Goal: Task Accomplishment & Management: Use online tool/utility

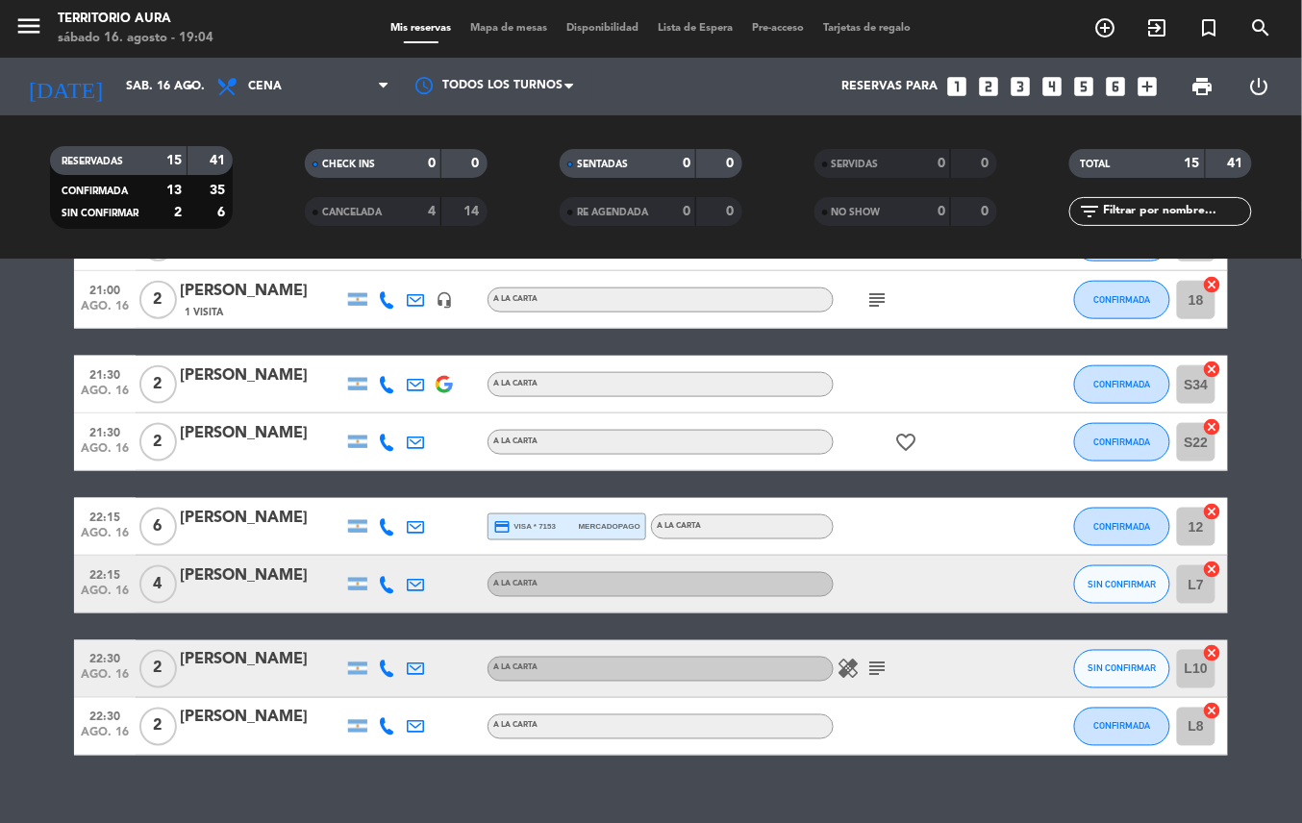
scroll to position [647, 0]
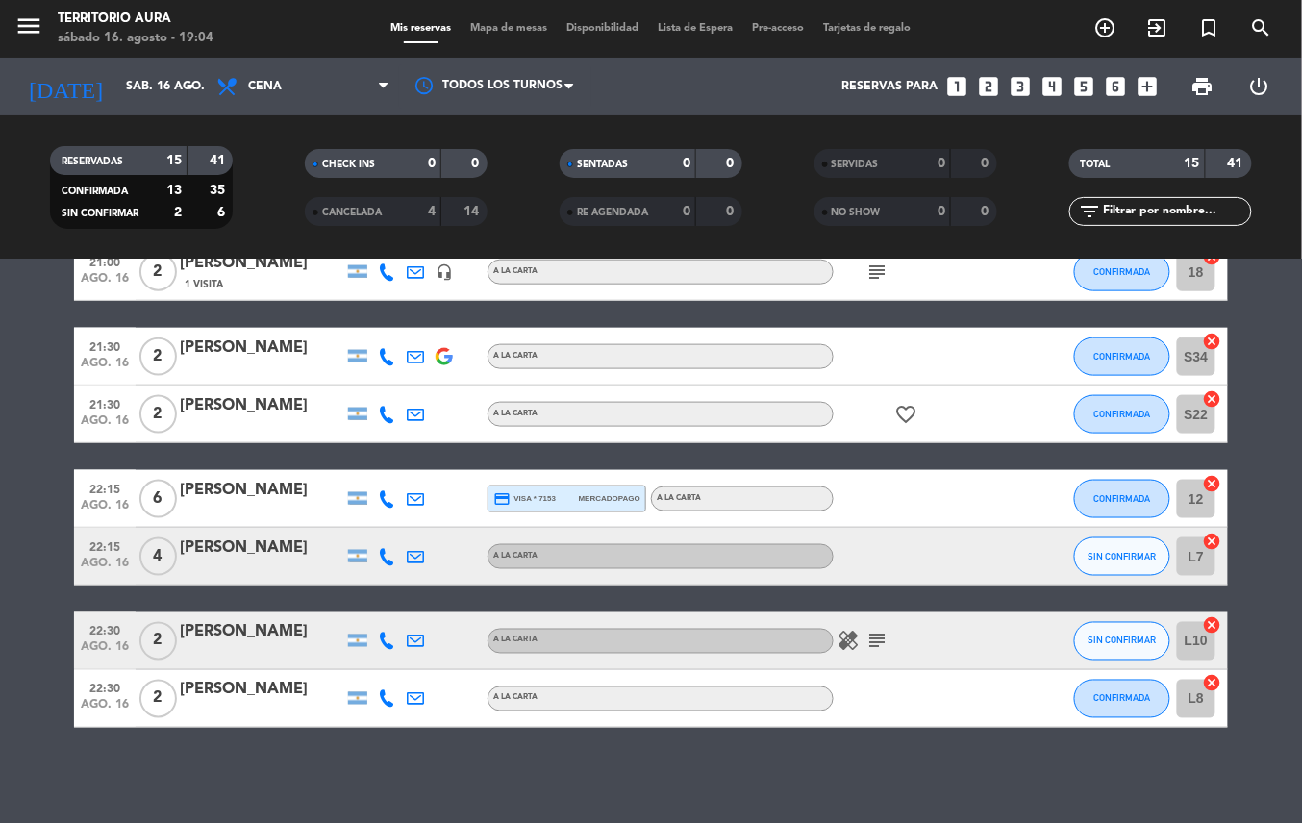
click at [874, 640] on icon "subject" at bounding box center [877, 641] width 23 height 23
click at [847, 644] on icon "healing" at bounding box center [848, 641] width 23 height 23
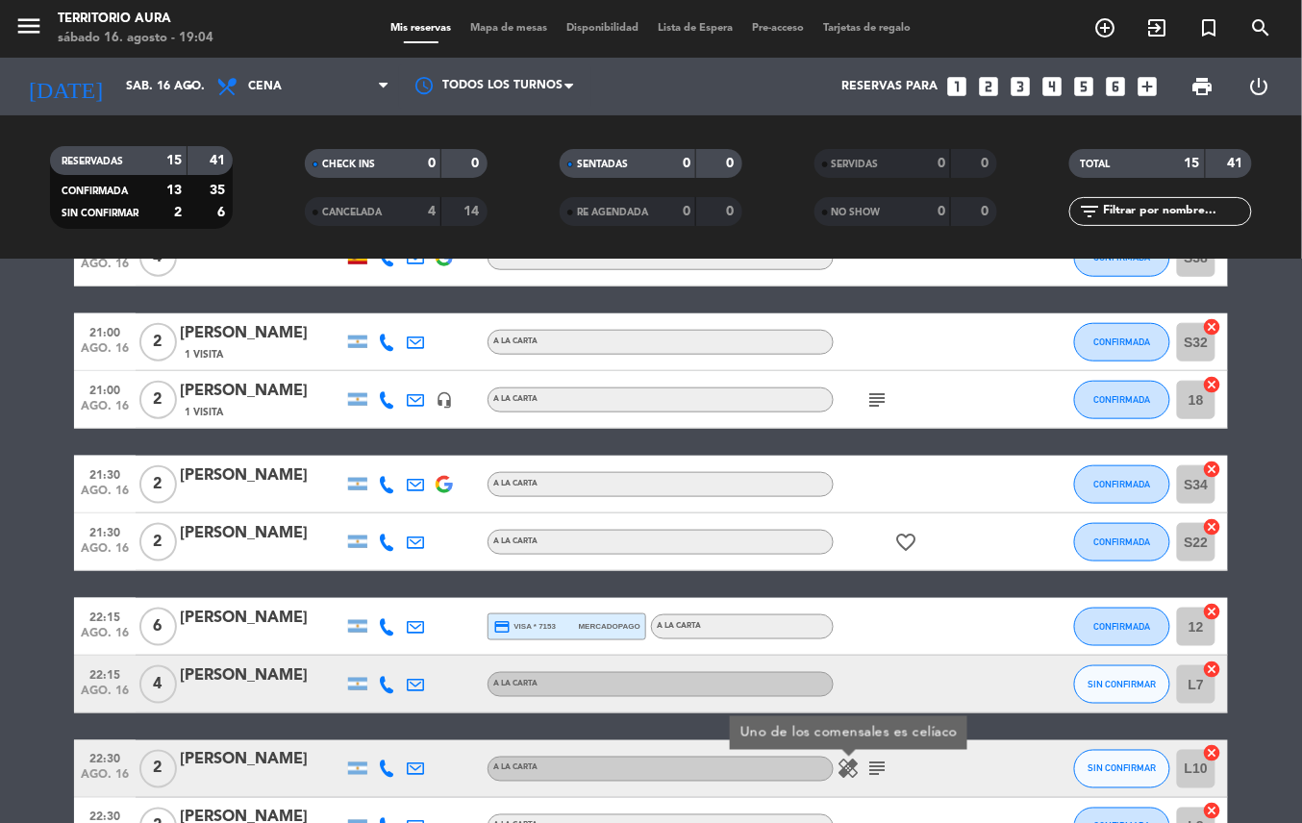
click at [895, 548] on icon "favorite_border" at bounding box center [906, 542] width 23 height 23
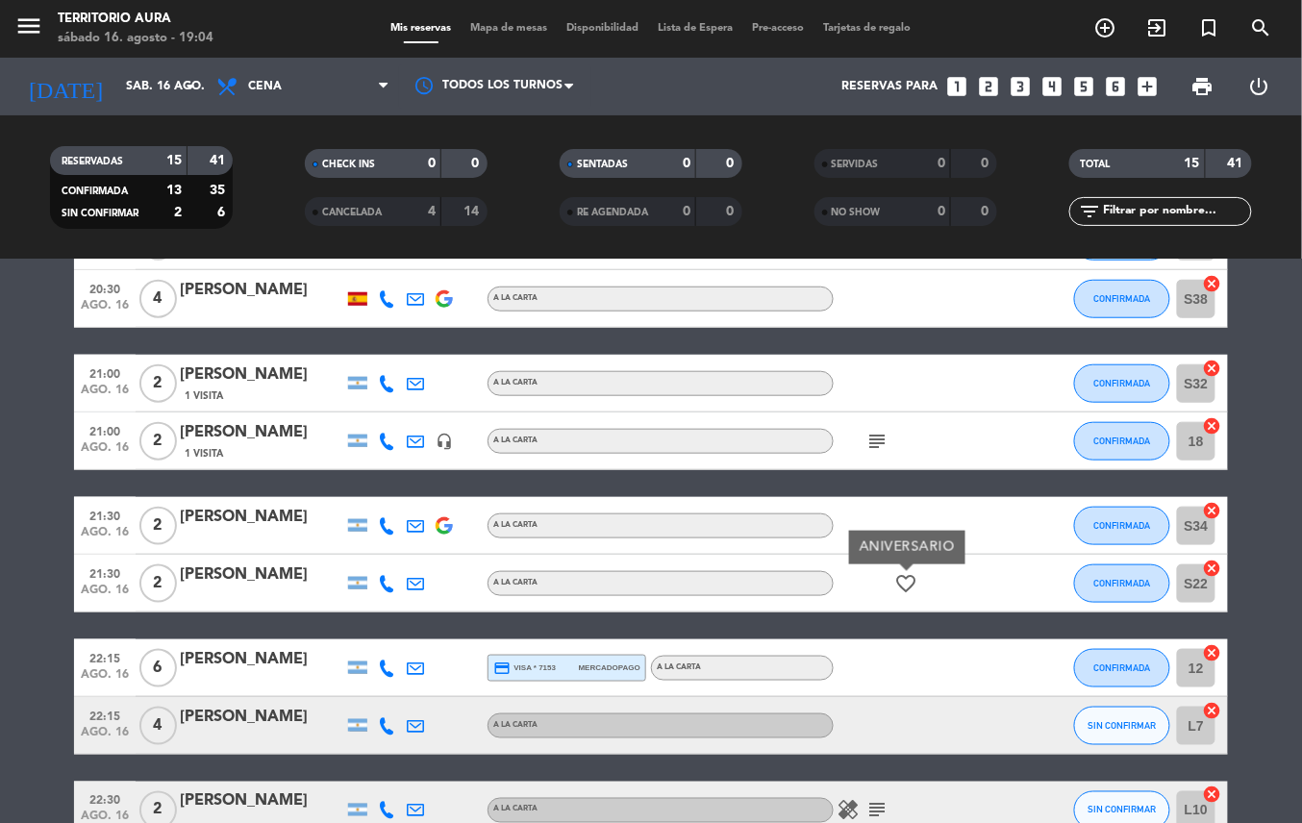
scroll to position [463, 0]
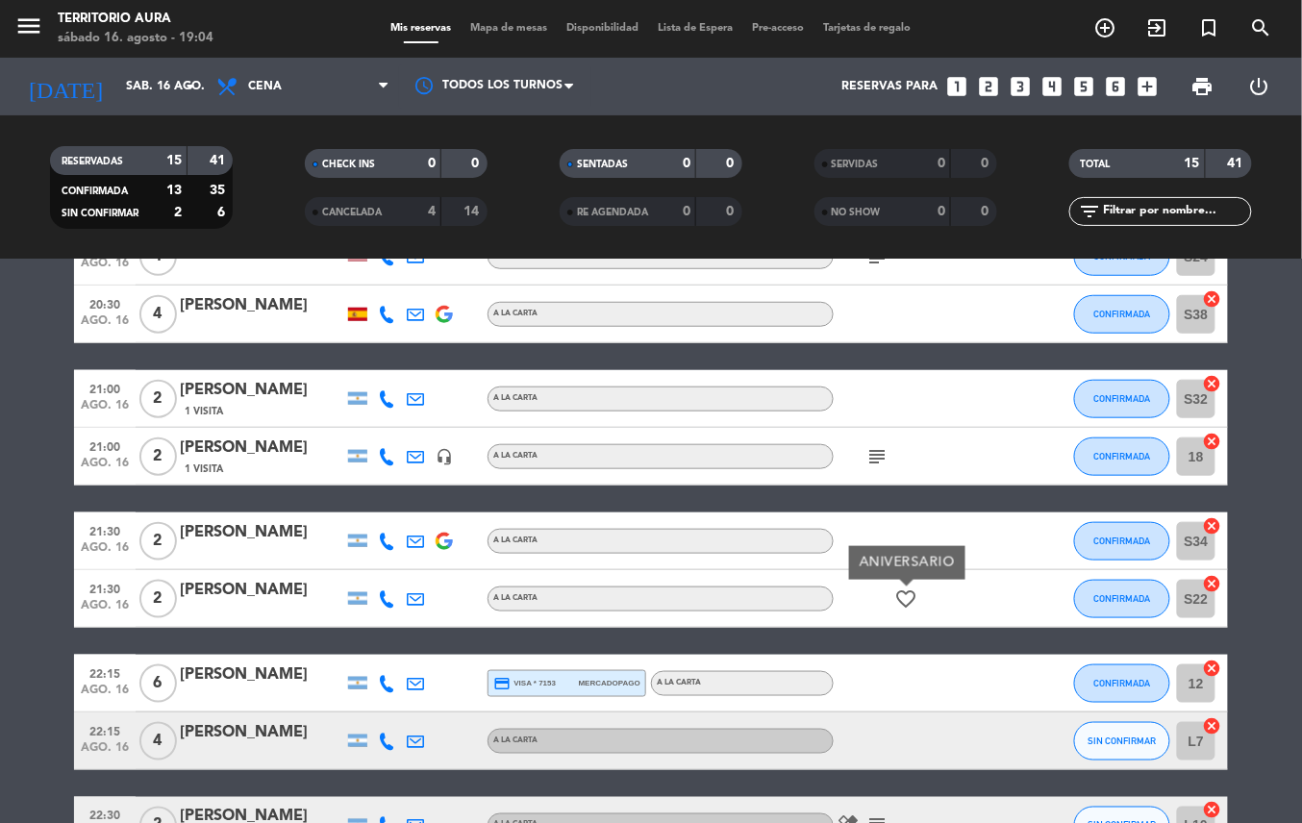
click at [868, 464] on icon "subject" at bounding box center [877, 456] width 23 height 23
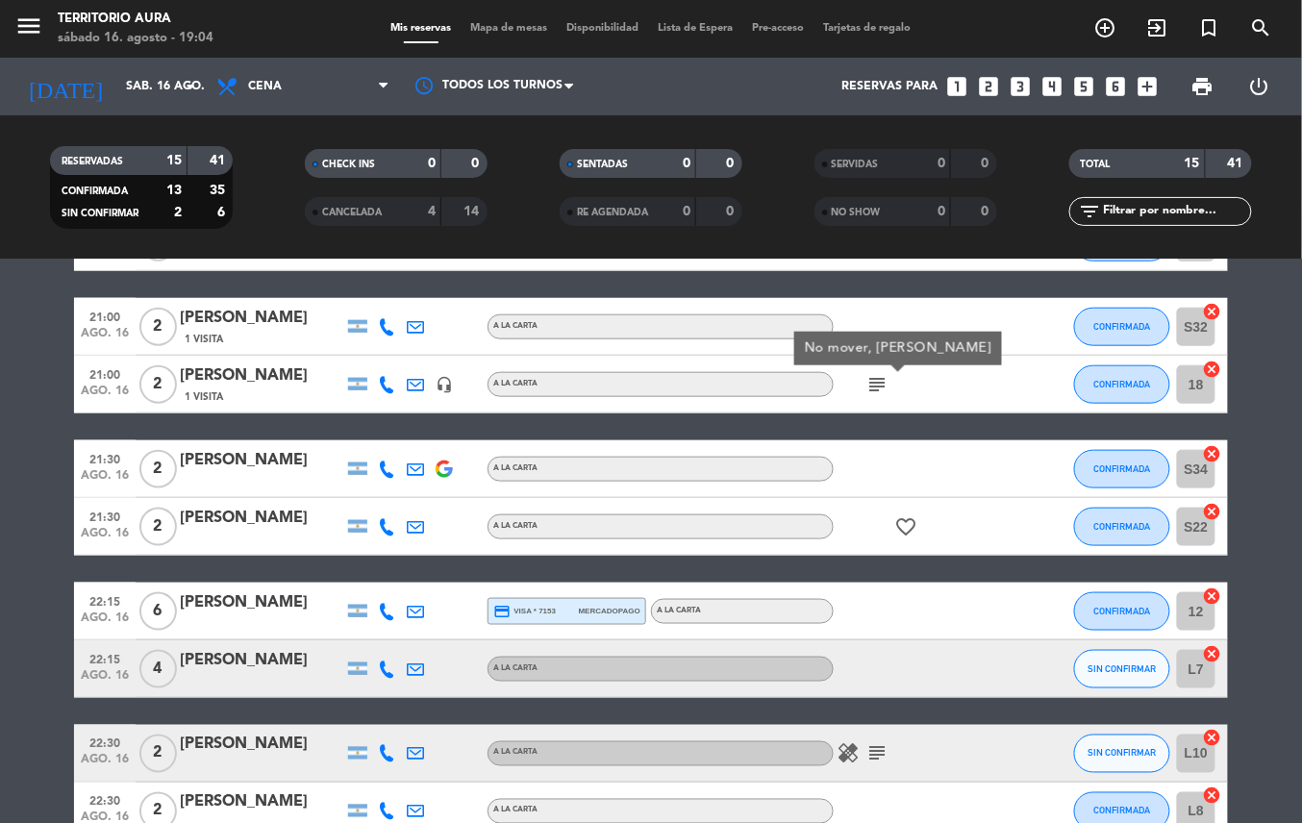
scroll to position [647, 0]
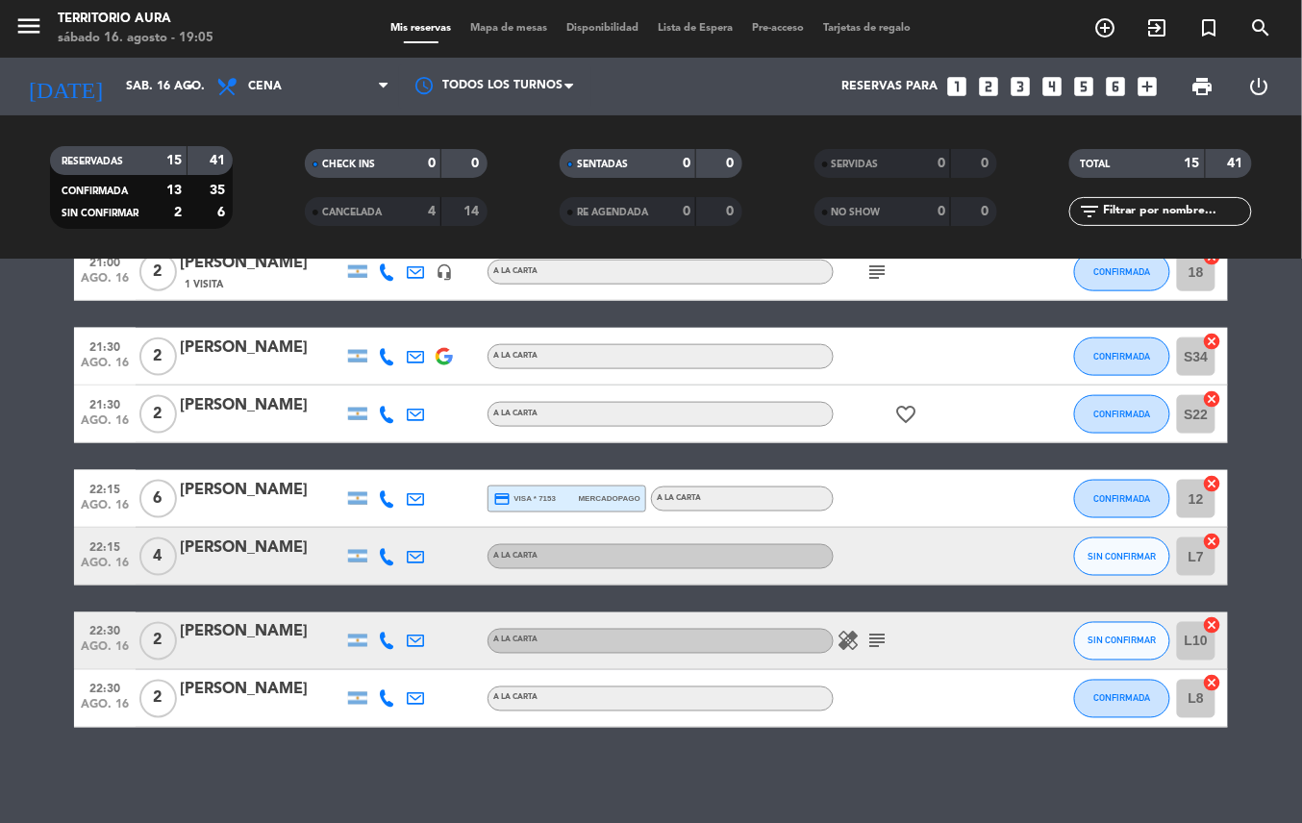
click at [902, 375] on div at bounding box center [920, 356] width 173 height 57
click at [913, 420] on icon "favorite_border" at bounding box center [906, 414] width 23 height 23
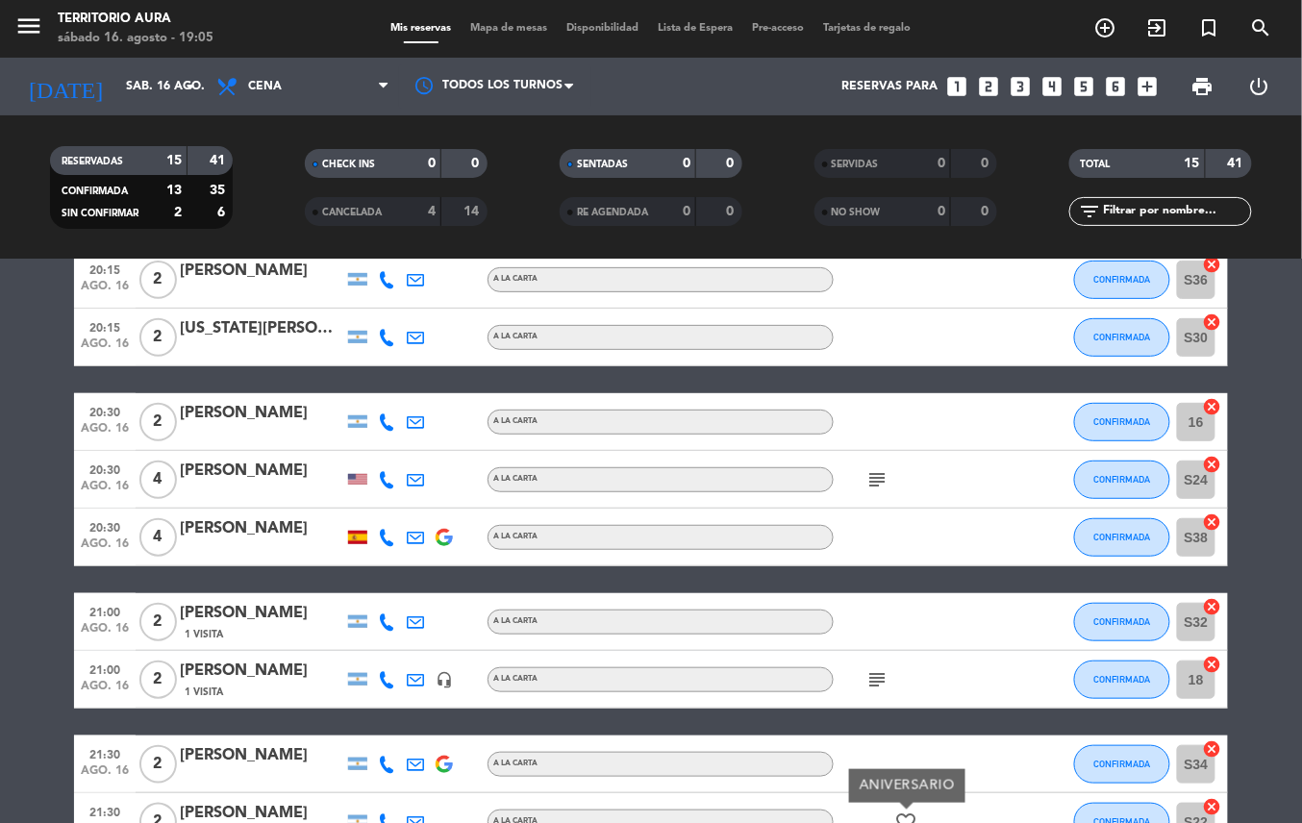
scroll to position [235, 0]
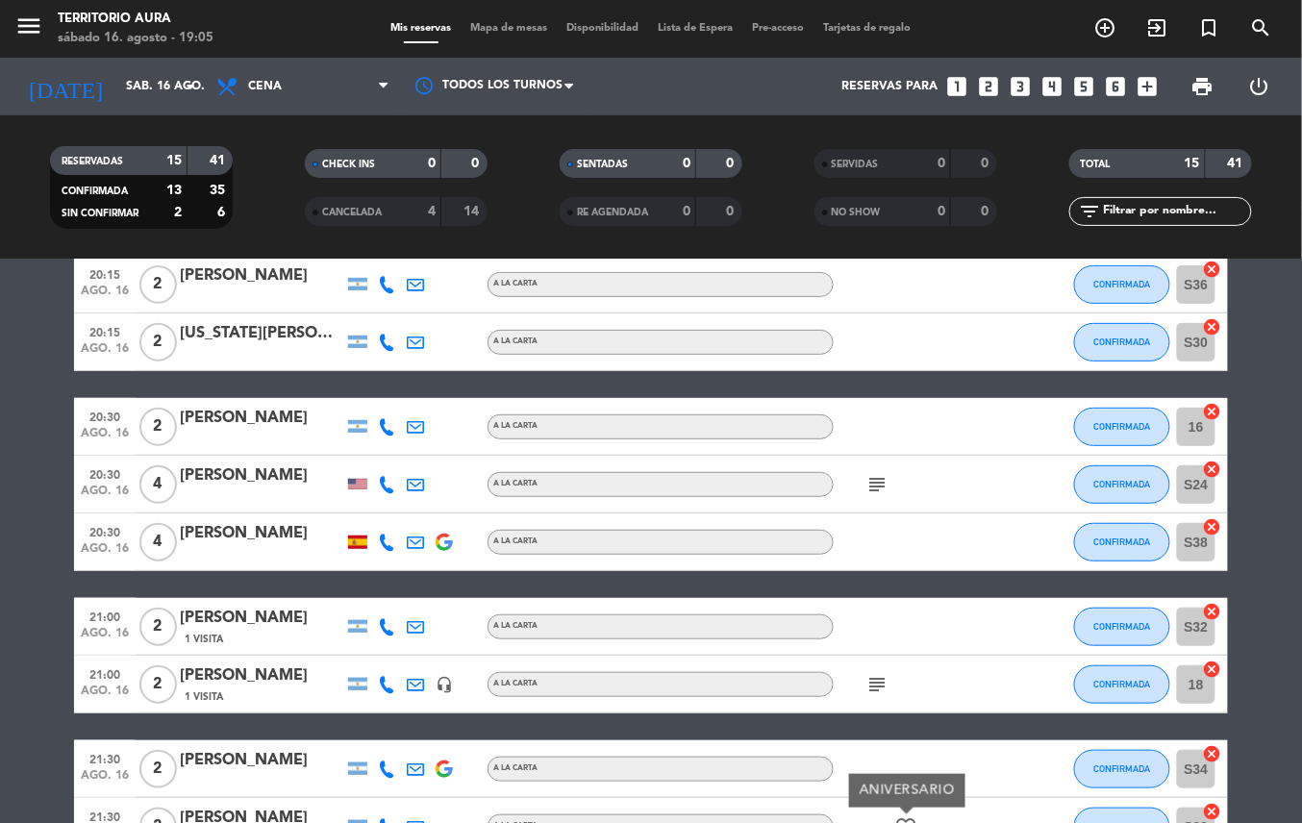
click at [871, 683] on icon "subject" at bounding box center [877, 684] width 23 height 23
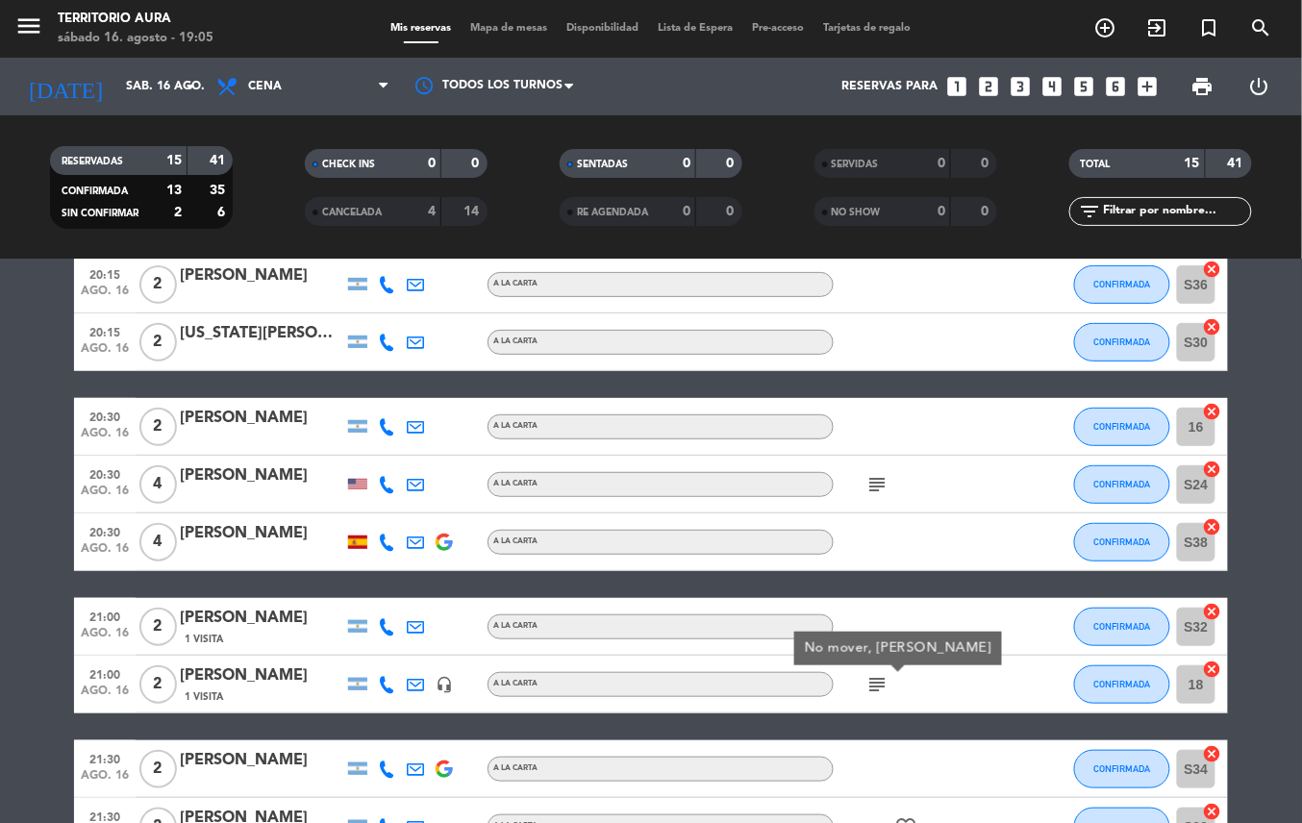
click at [871, 490] on icon "subject" at bounding box center [877, 484] width 23 height 23
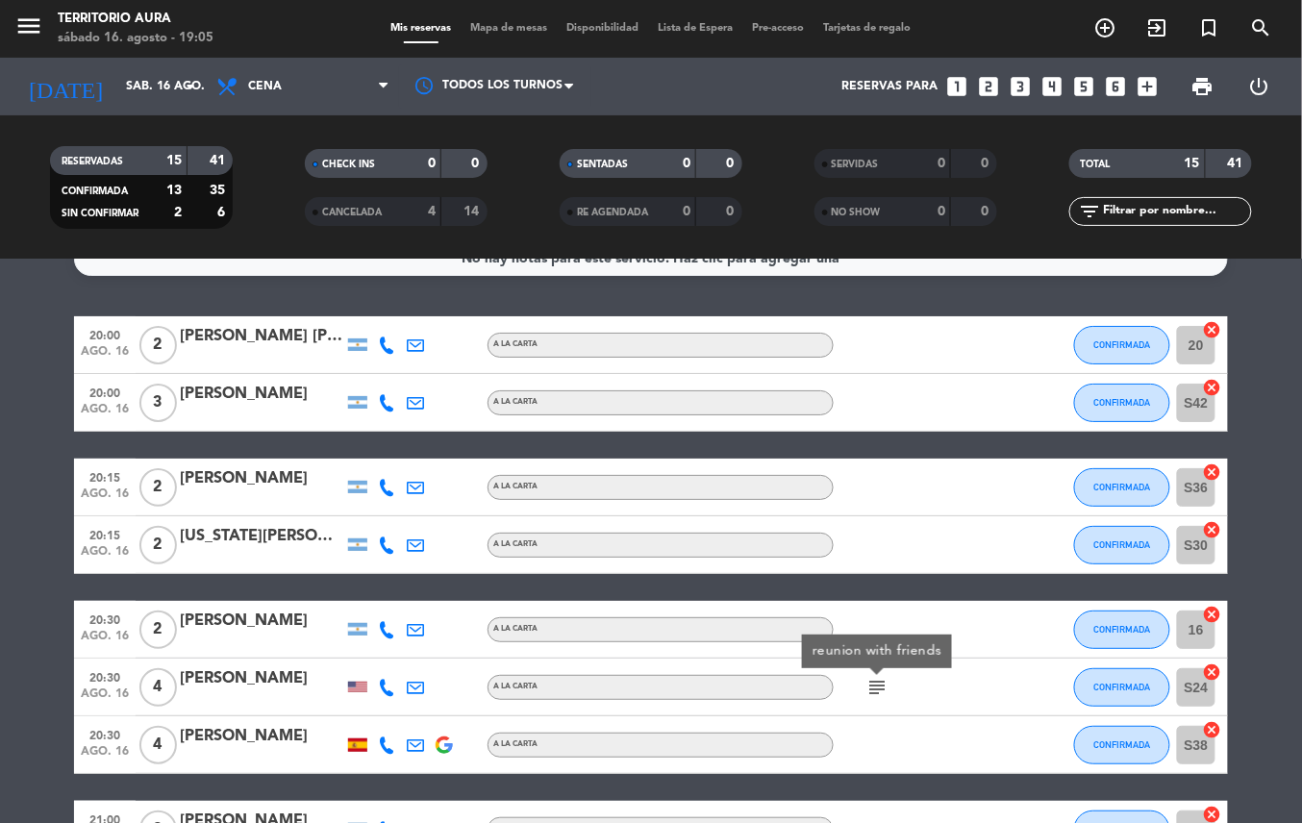
scroll to position [0, 0]
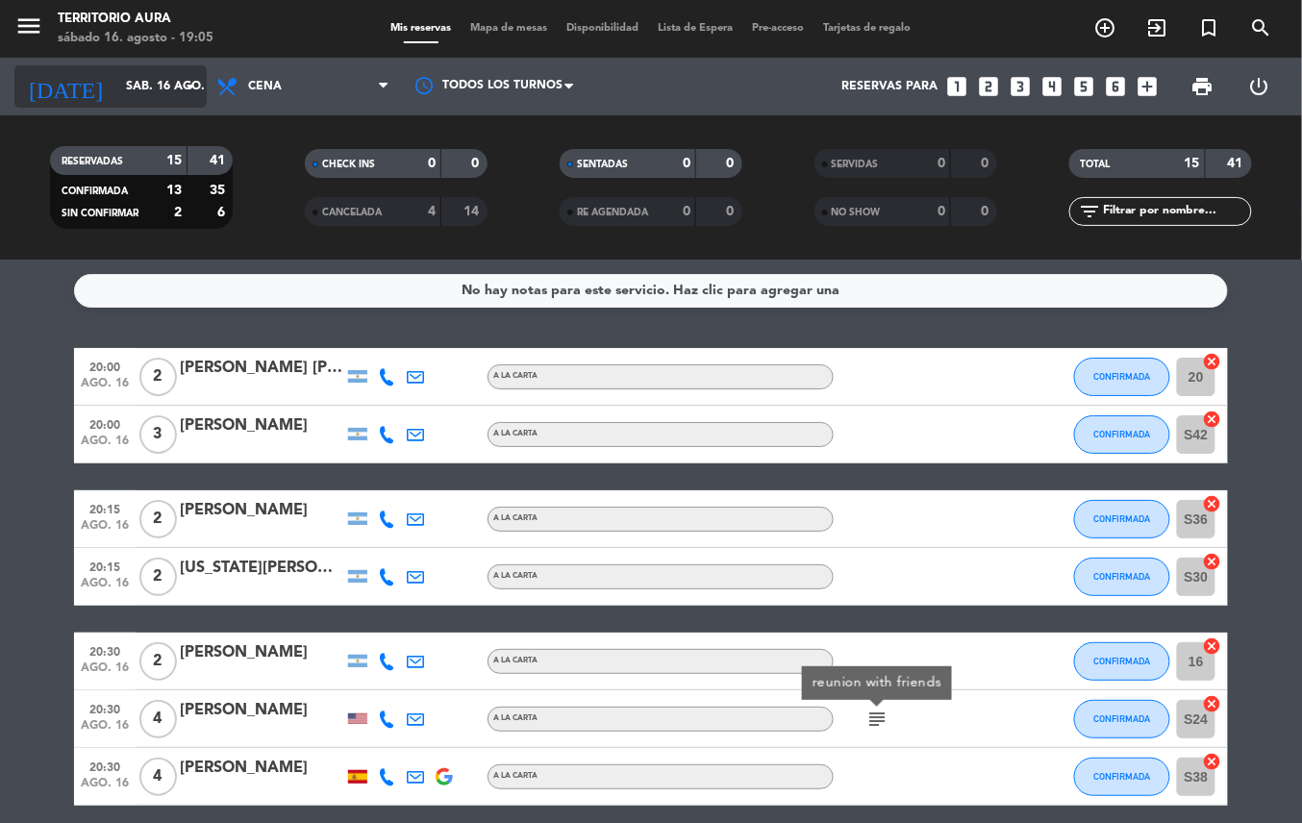
click at [150, 86] on input "sáb. 16 ago." at bounding box center [197, 86] width 163 height 33
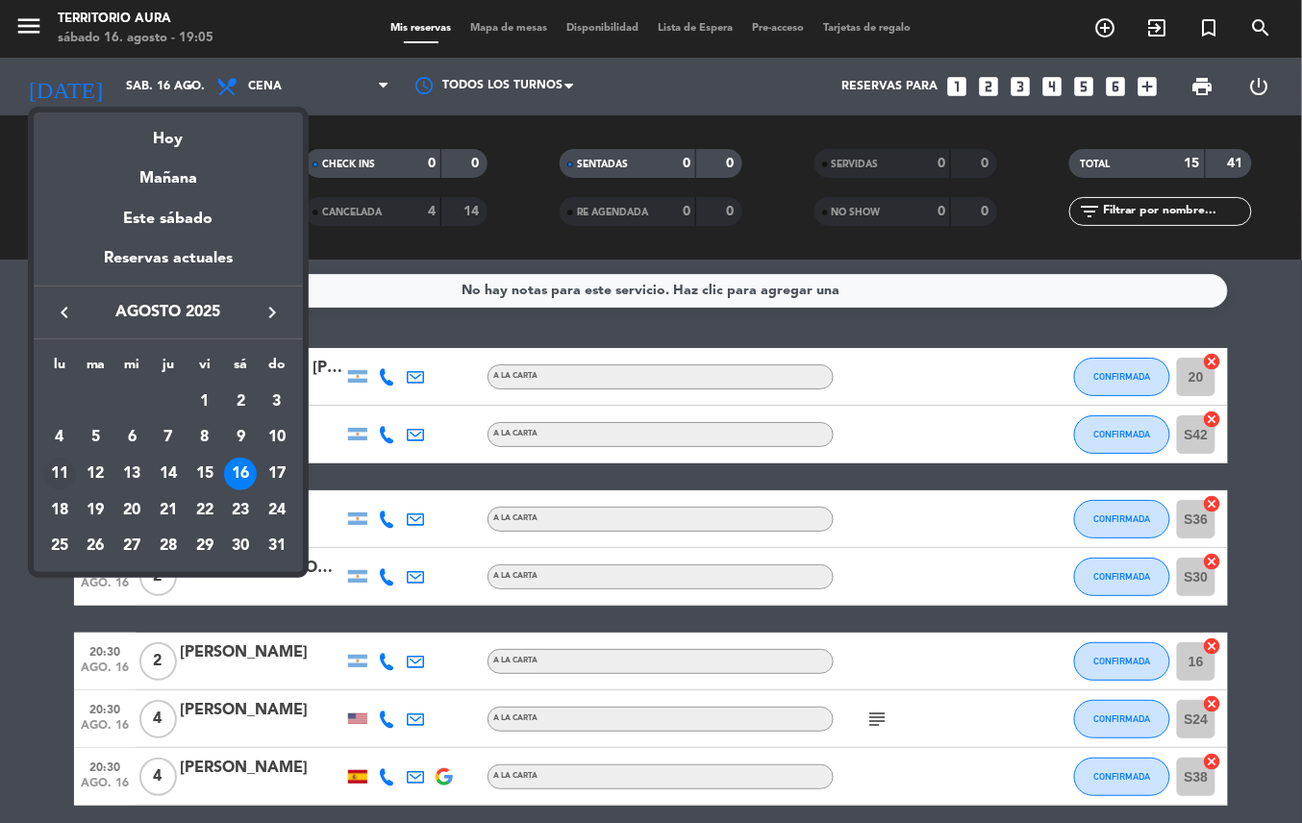
click at [60, 466] on div "11" at bounding box center [59, 474] width 33 height 33
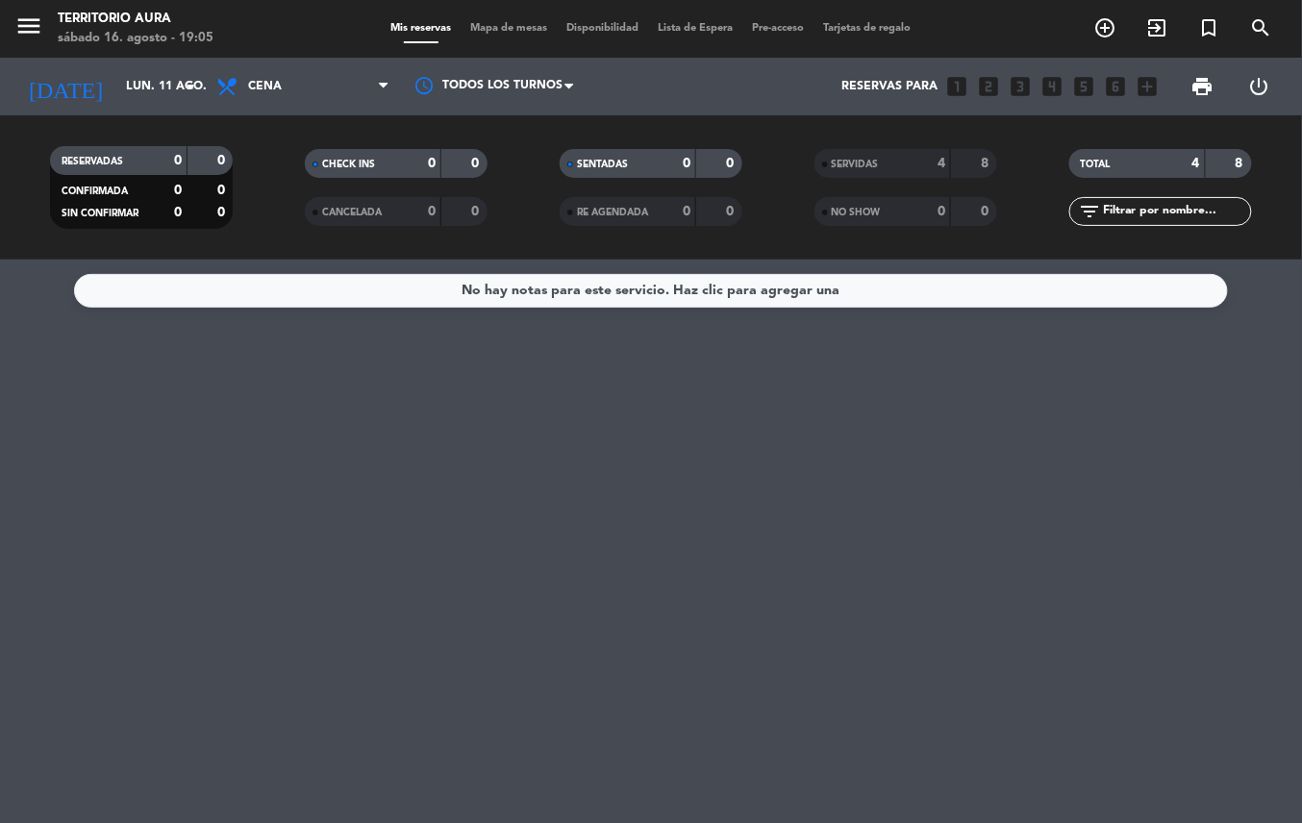
click at [139, 82] on input "lun. 11 ago." at bounding box center [197, 86] width 163 height 33
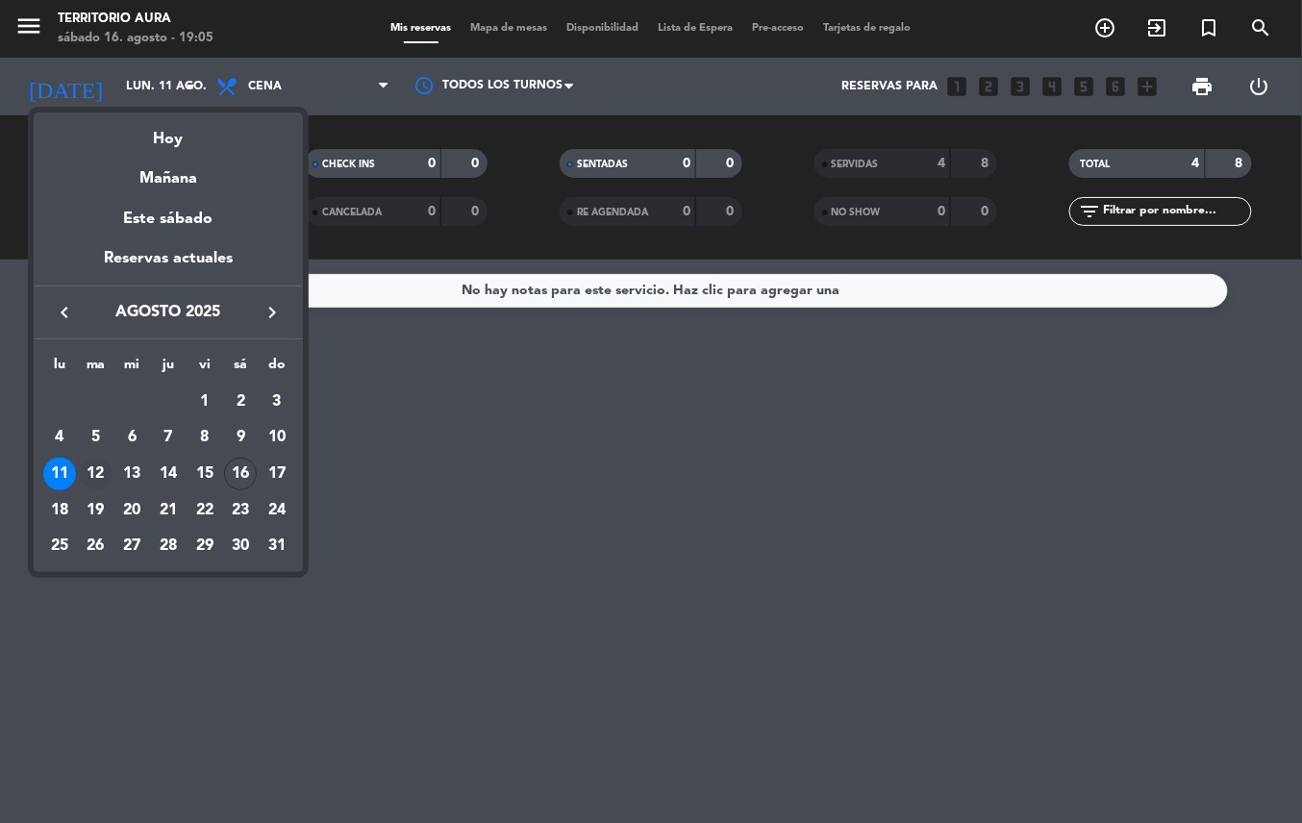
click at [96, 467] on div "12" at bounding box center [96, 474] width 33 height 33
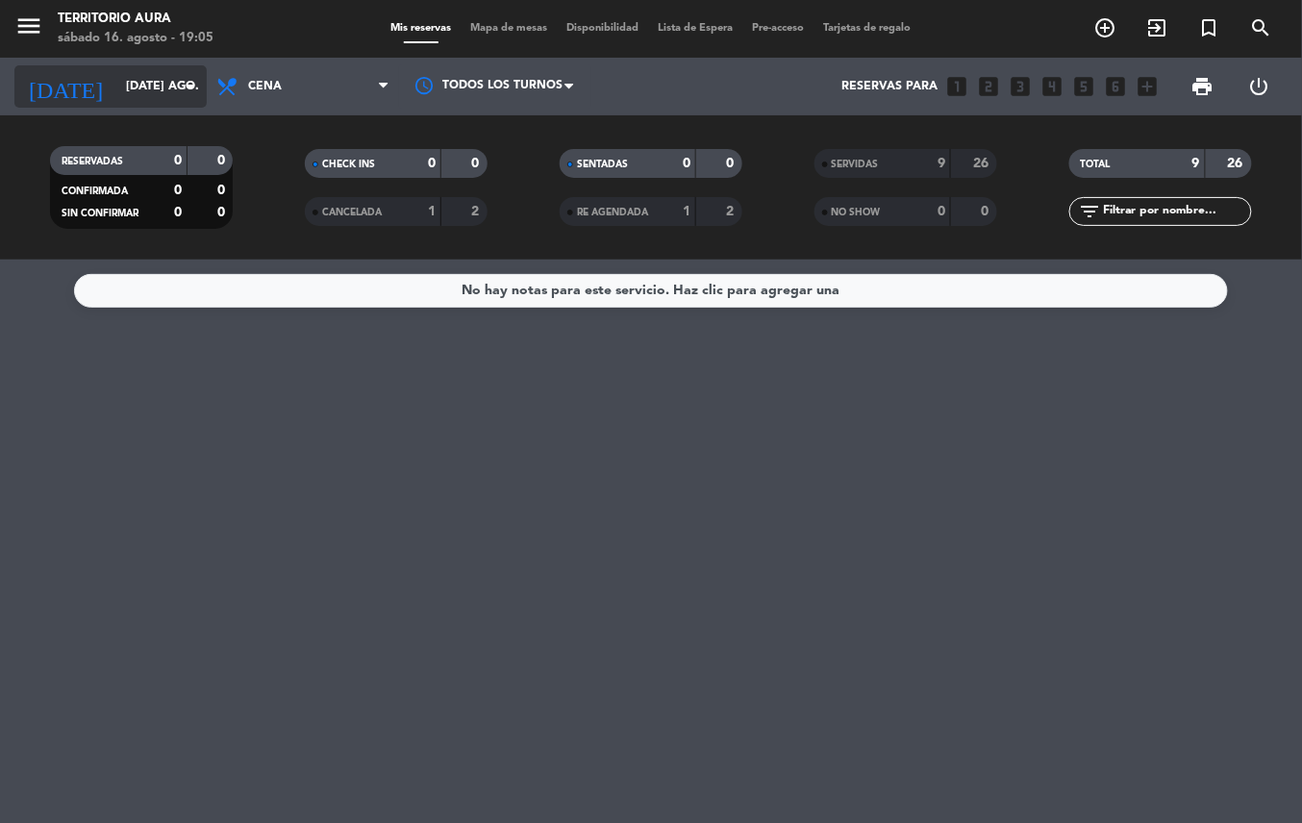
click at [151, 87] on input "[DATE] ago." at bounding box center [197, 86] width 163 height 33
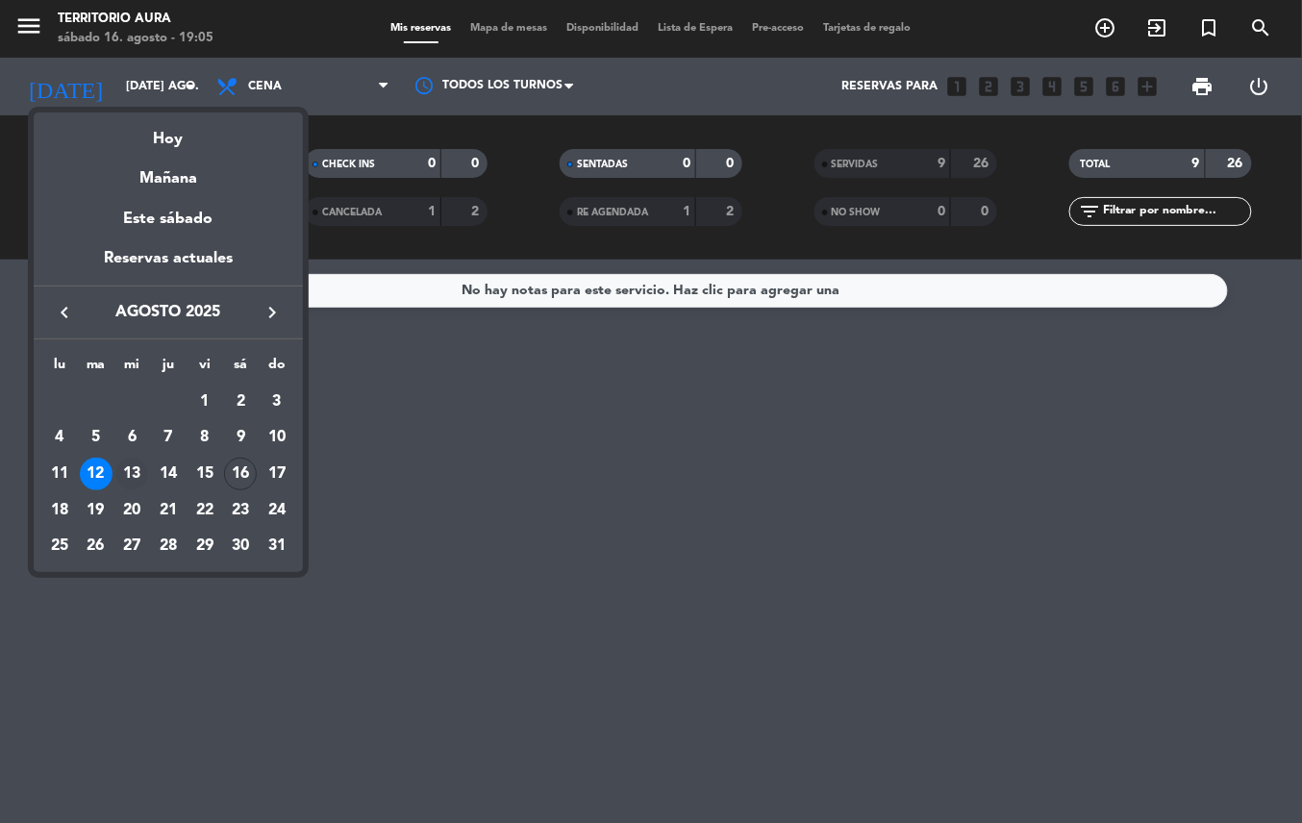
click at [132, 474] on div "13" at bounding box center [131, 474] width 33 height 33
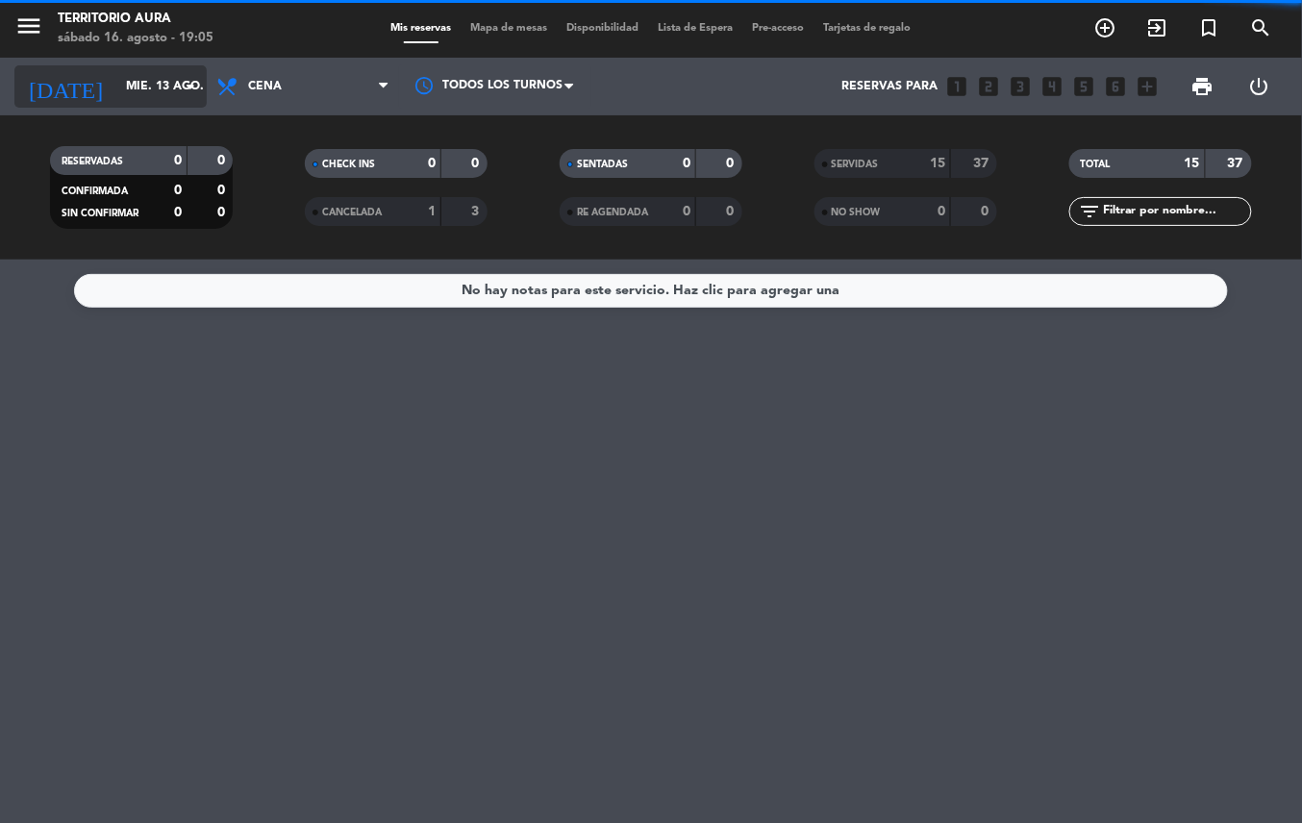
click at [164, 86] on input "mié. 13 ago." at bounding box center [197, 86] width 163 height 33
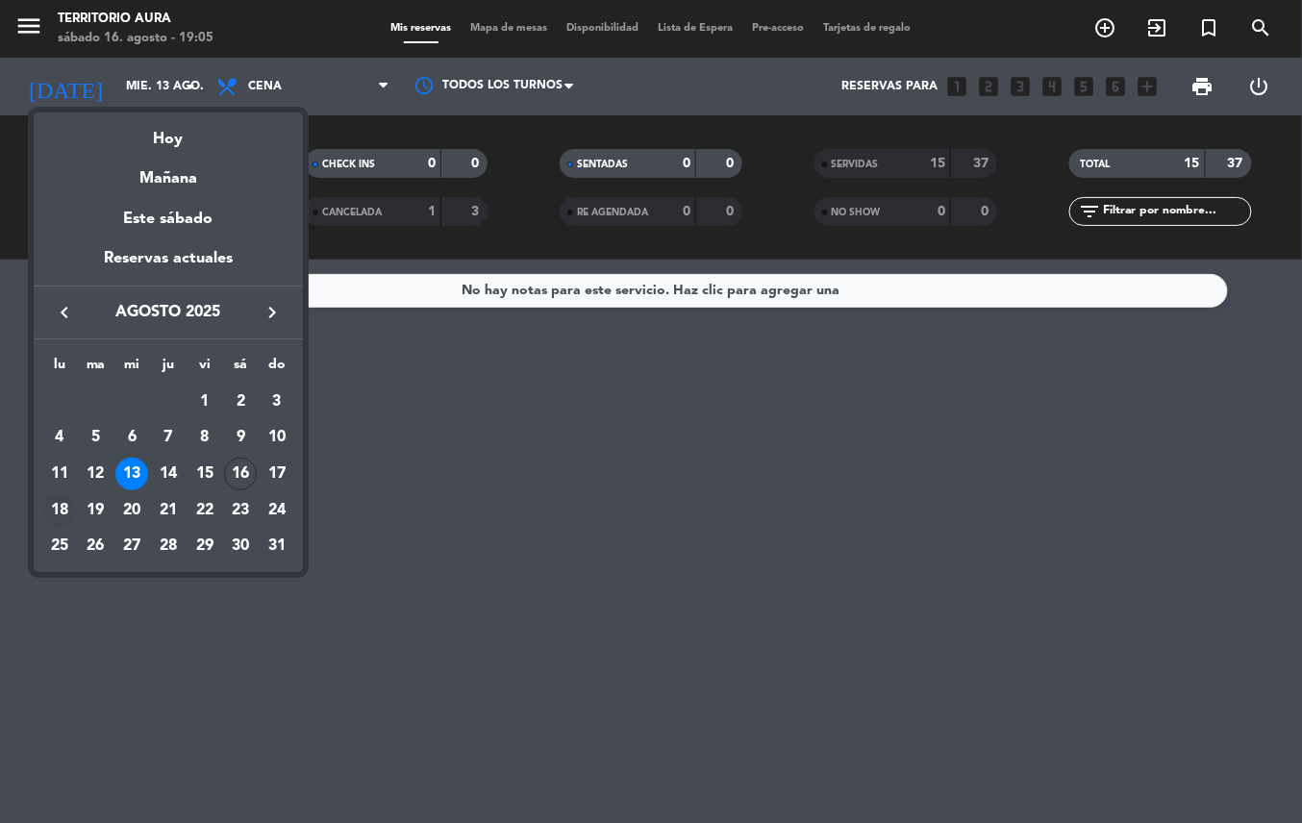
click at [60, 506] on div "18" at bounding box center [59, 510] width 33 height 33
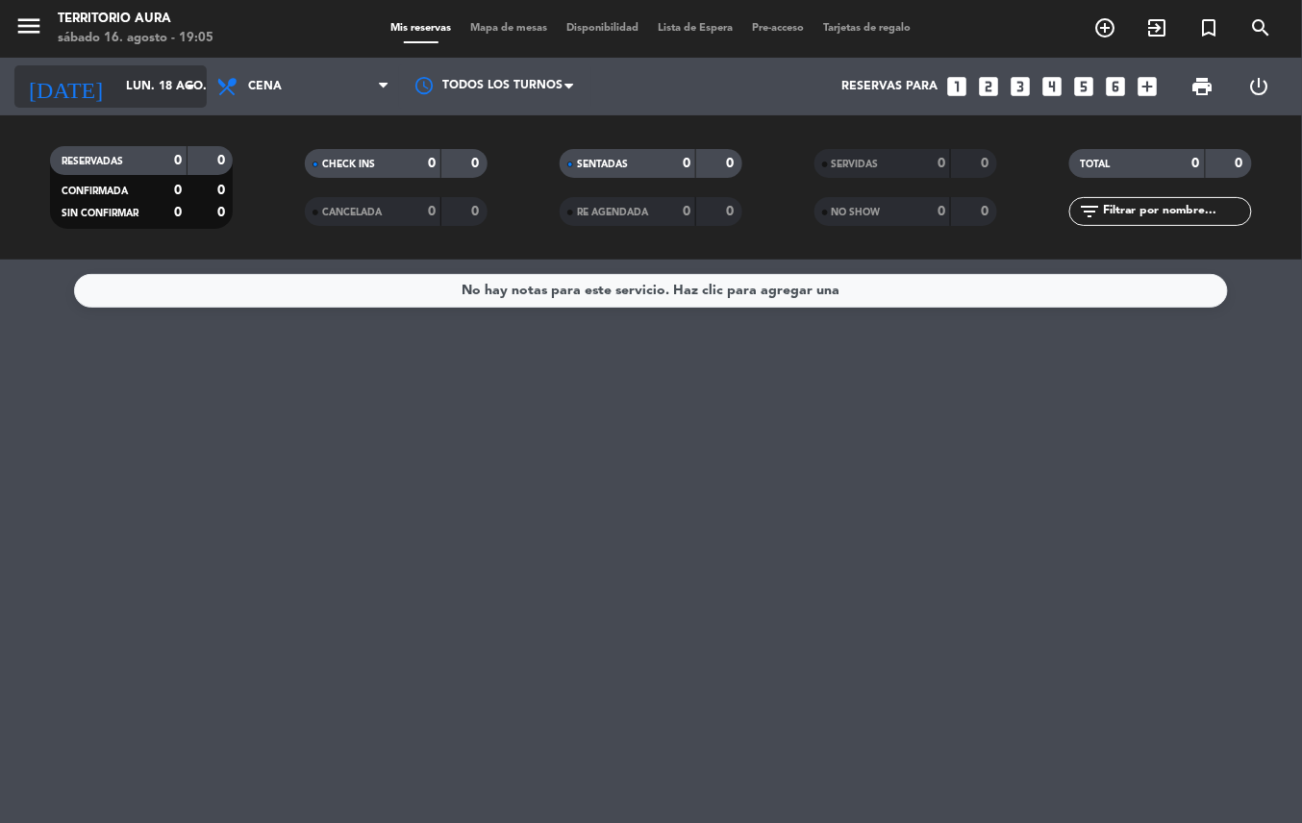
click at [155, 88] on input "lun. 18 ago." at bounding box center [197, 86] width 163 height 33
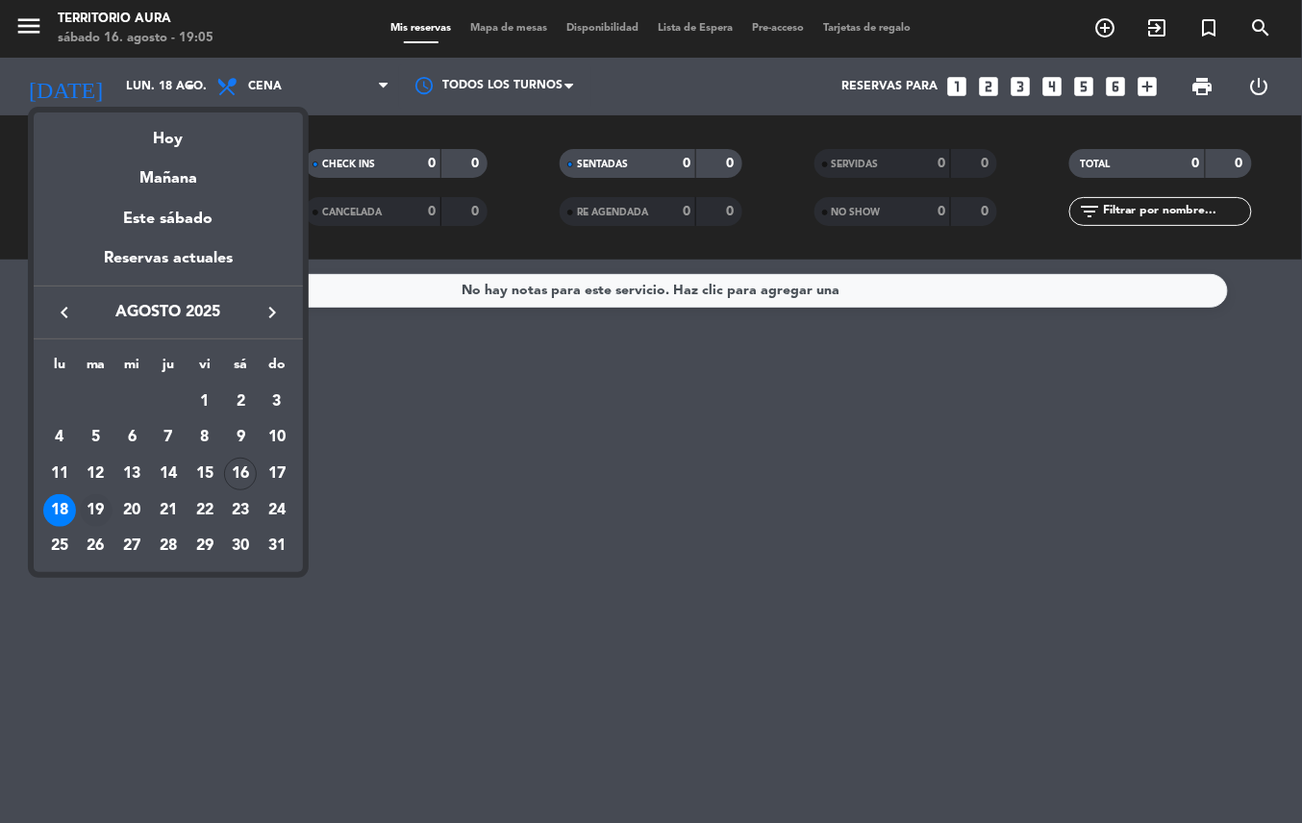
click at [93, 510] on div "19" at bounding box center [96, 510] width 33 height 33
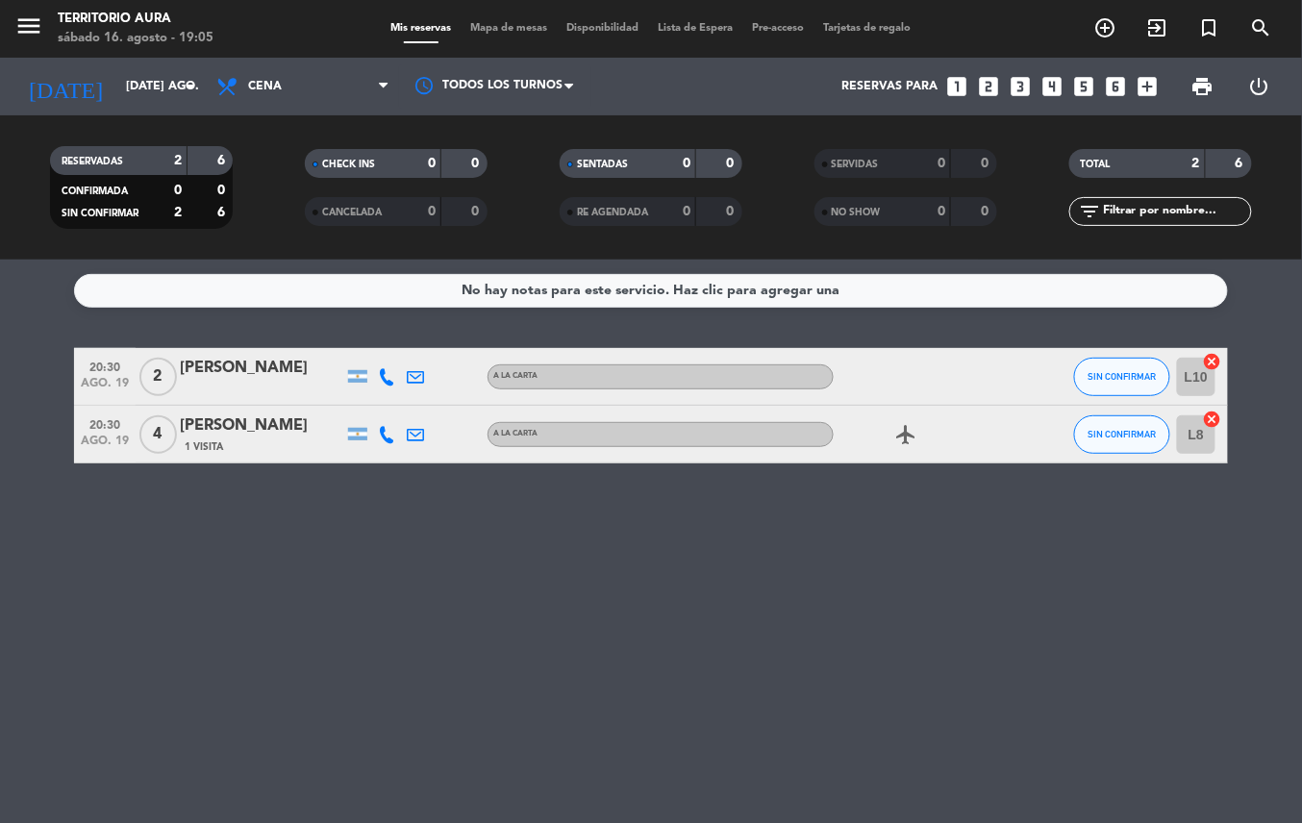
click at [873, 436] on div "airplanemode_active" at bounding box center [920, 434] width 173 height 57
click at [909, 432] on icon "airplanemode_active" at bounding box center [906, 434] width 23 height 23
click at [147, 94] on input "[DATE] ago." at bounding box center [197, 86] width 163 height 33
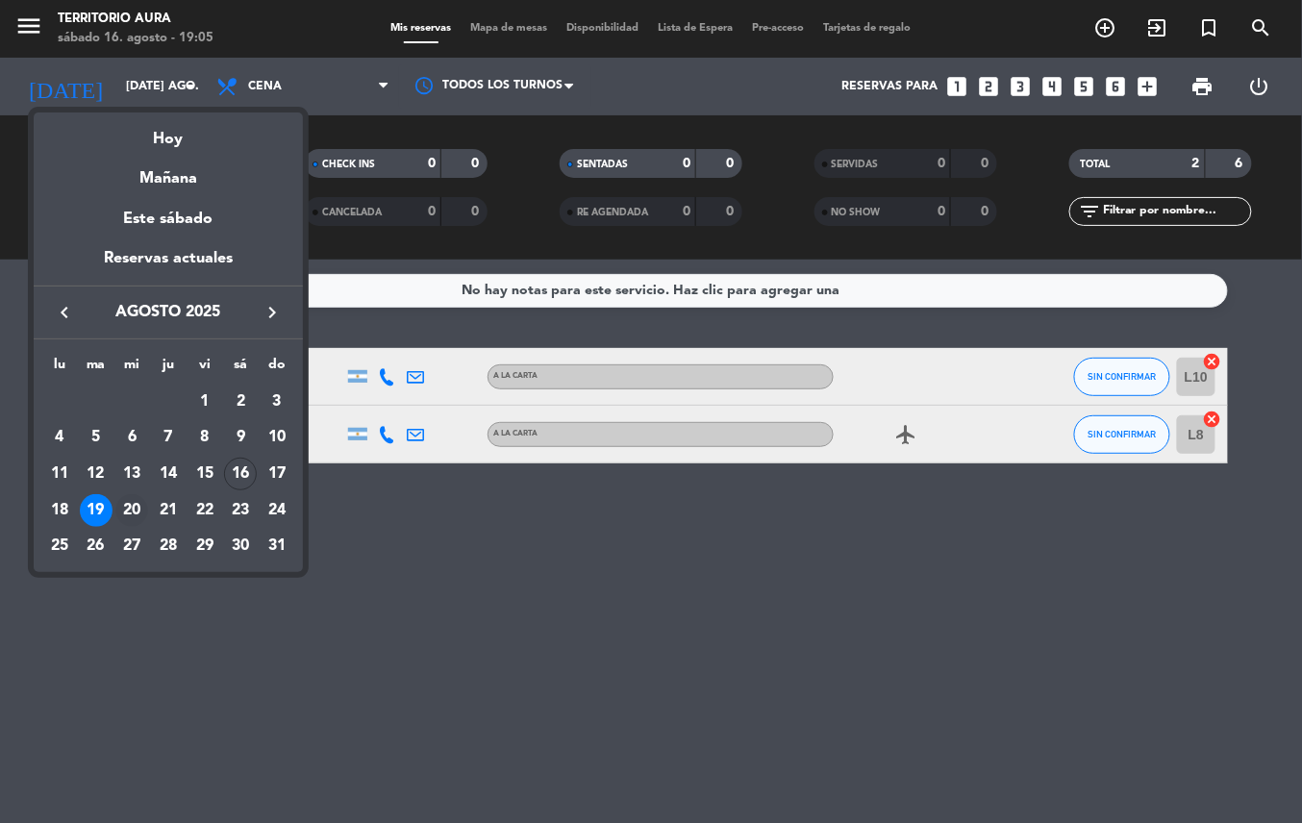
click at [132, 508] on div "20" at bounding box center [131, 510] width 33 height 33
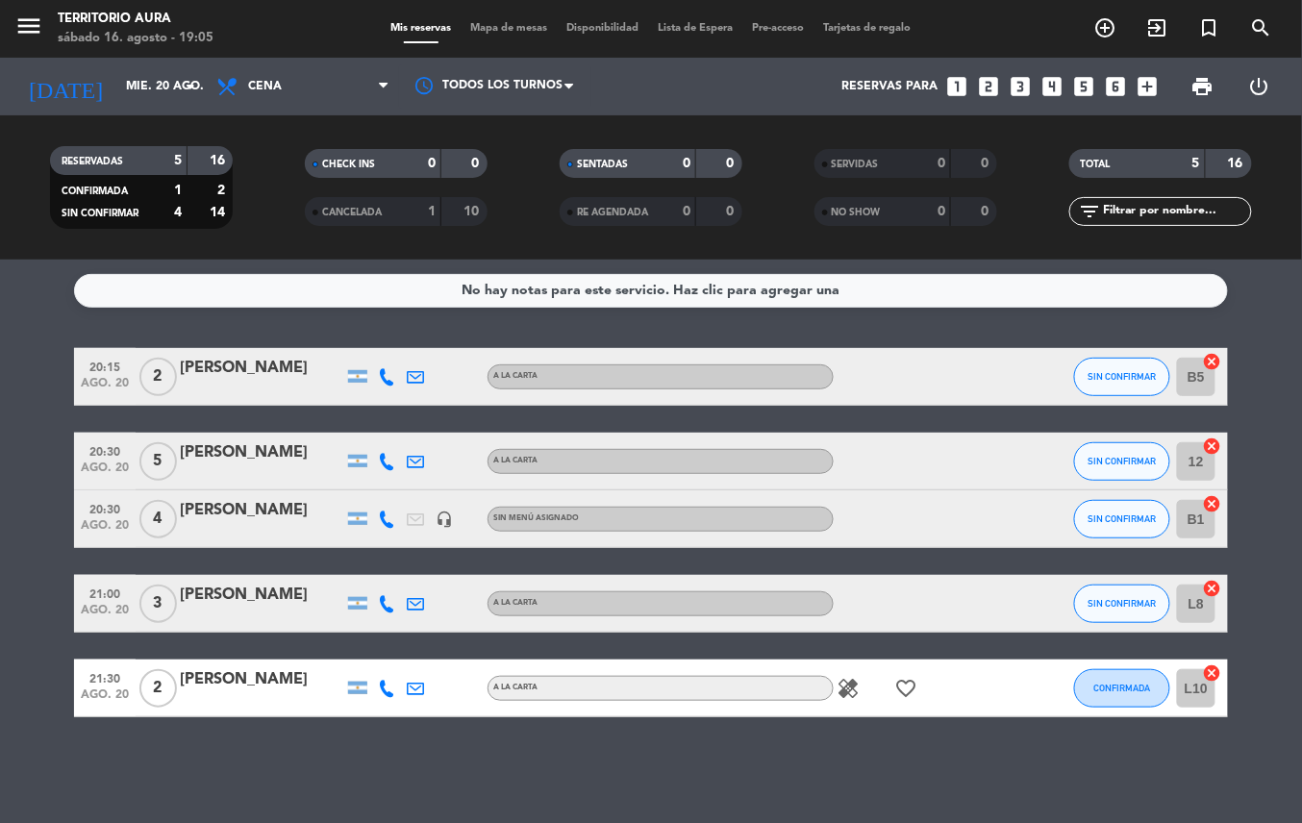
click at [904, 679] on icon "favorite_border" at bounding box center [906, 688] width 23 height 23
click at [177, 89] on input "mié. 20 ago." at bounding box center [197, 86] width 163 height 33
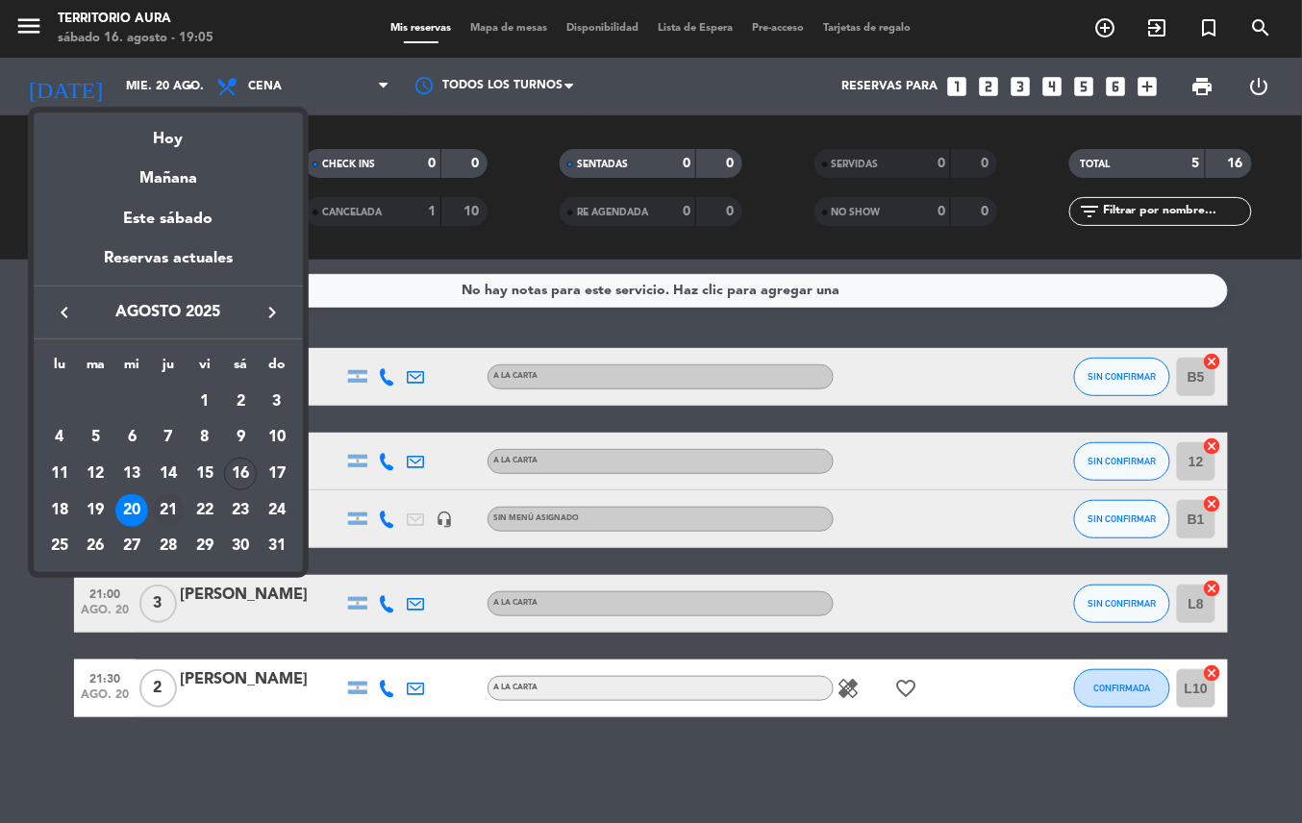
click at [169, 508] on div "21" at bounding box center [168, 510] width 33 height 33
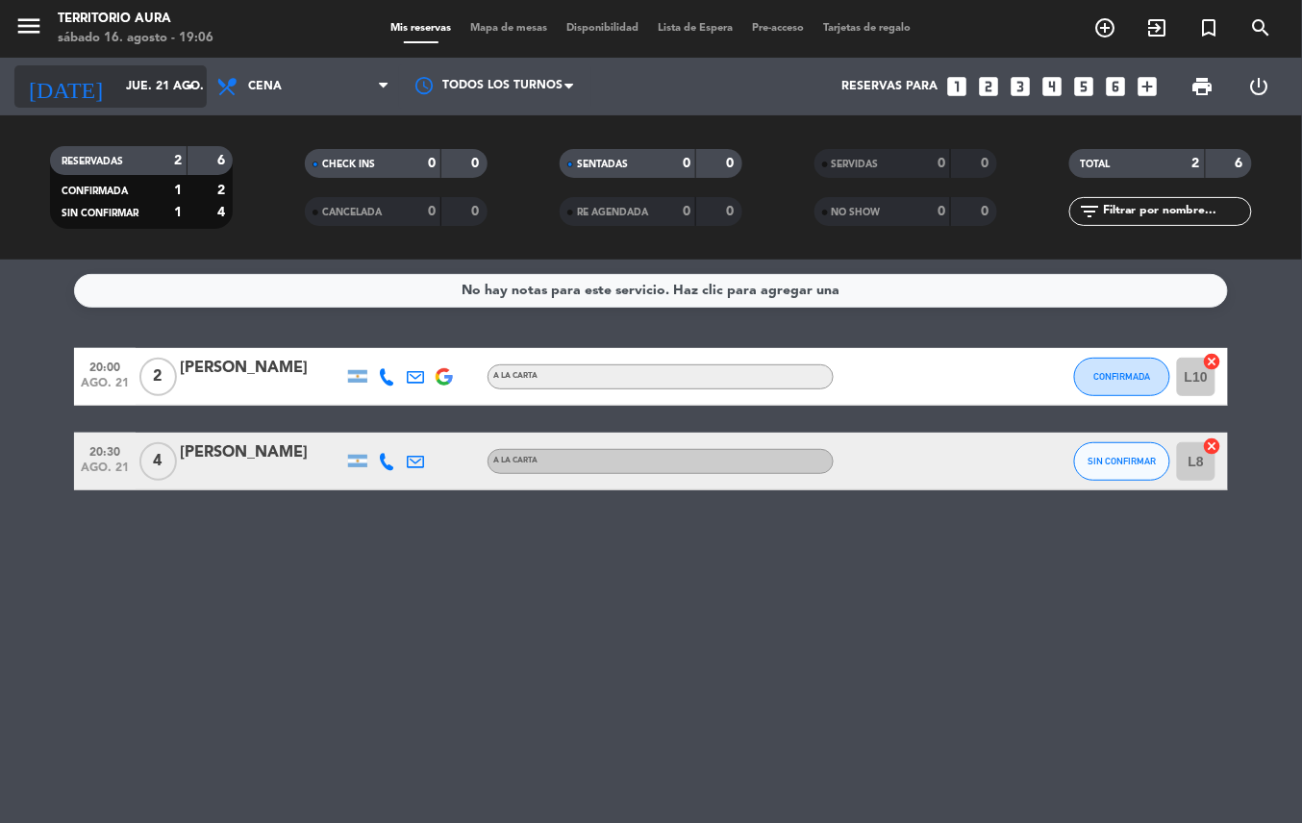
click at [173, 85] on input "jue. 21 ago." at bounding box center [197, 86] width 163 height 33
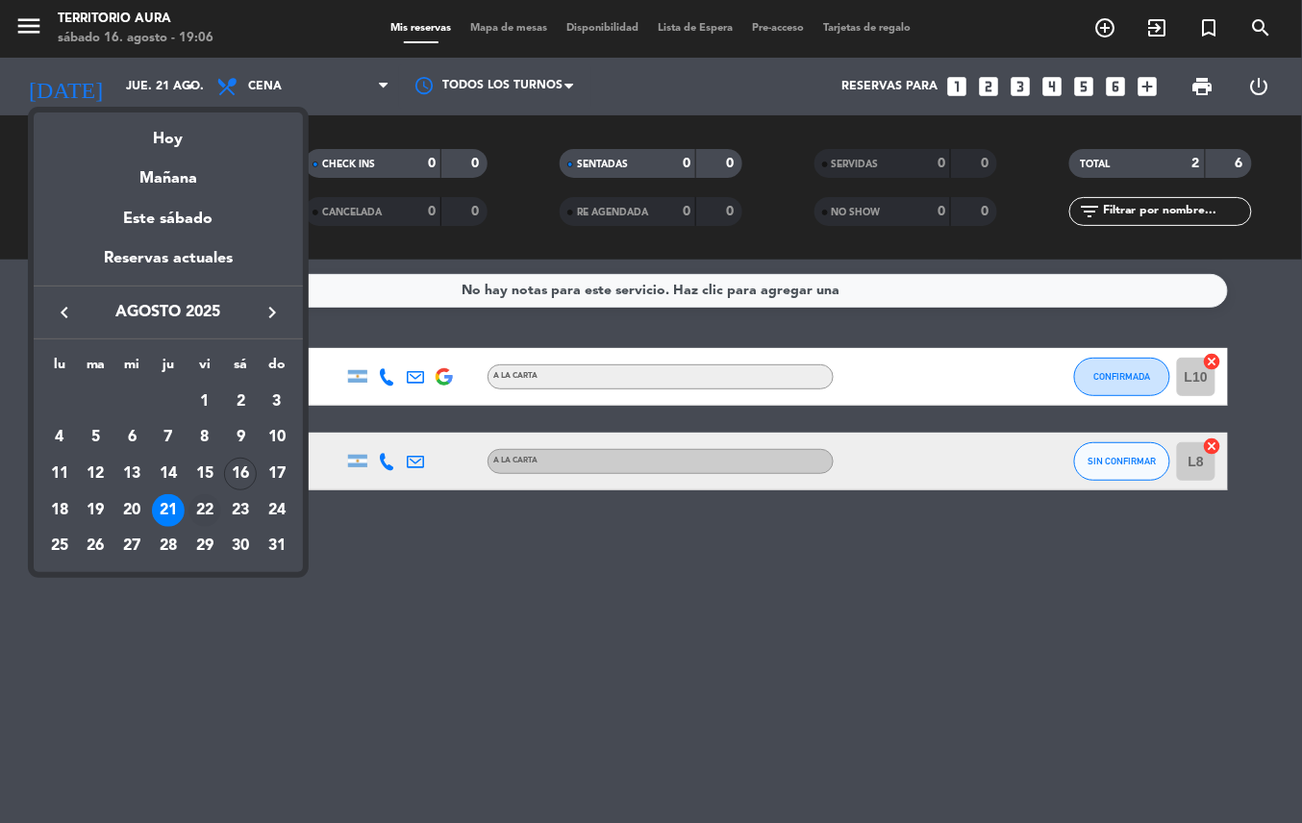
click at [208, 508] on div "22" at bounding box center [205, 510] width 33 height 33
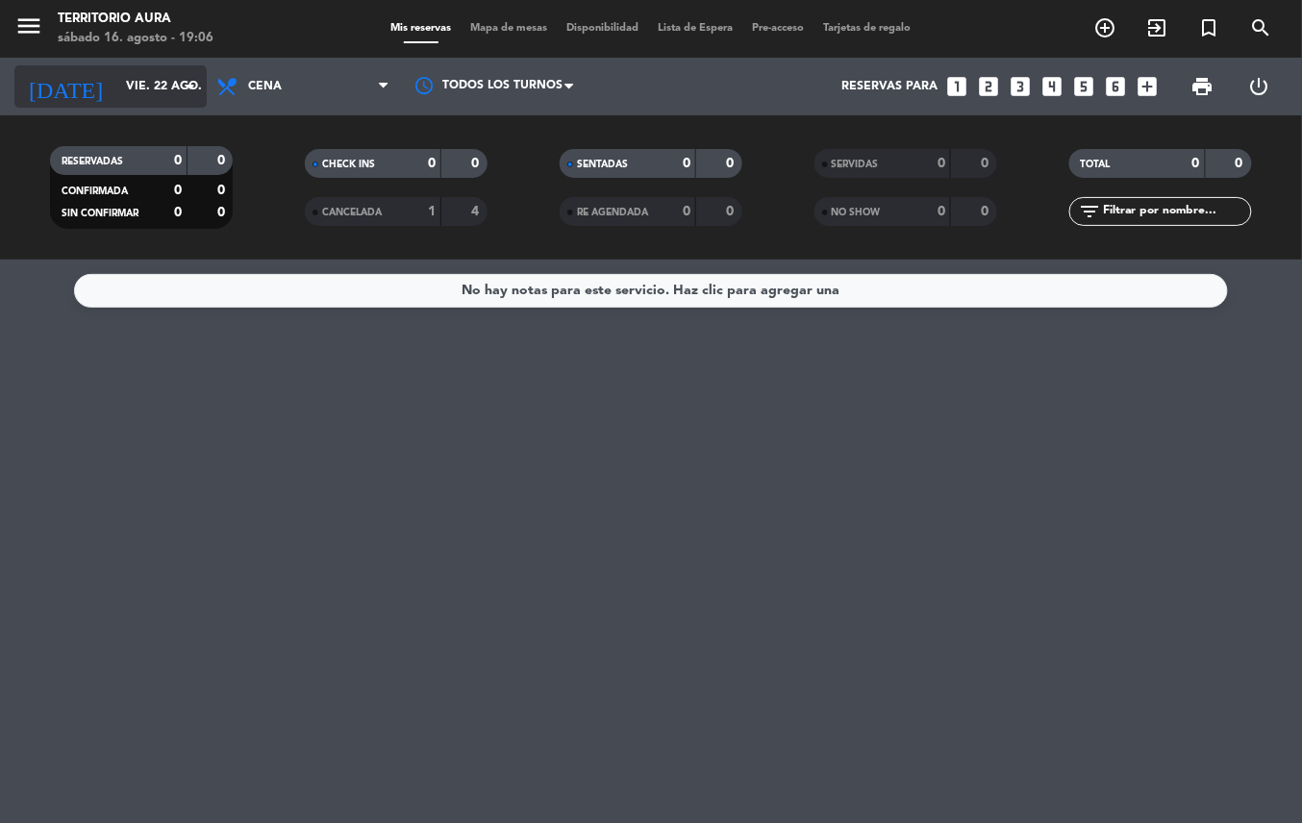
click at [166, 86] on input "vie. 22 ago." at bounding box center [197, 86] width 163 height 33
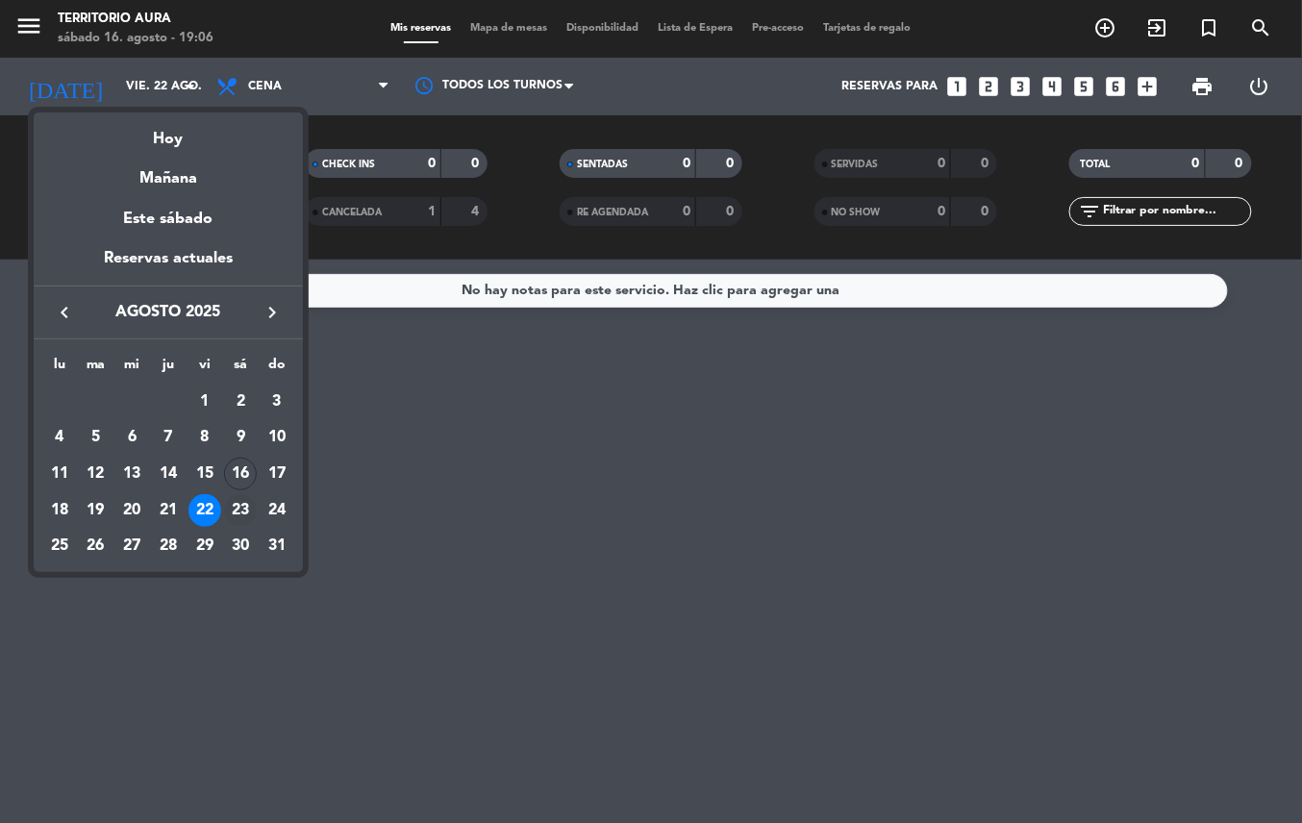
click at [240, 510] on div "23" at bounding box center [240, 510] width 33 height 33
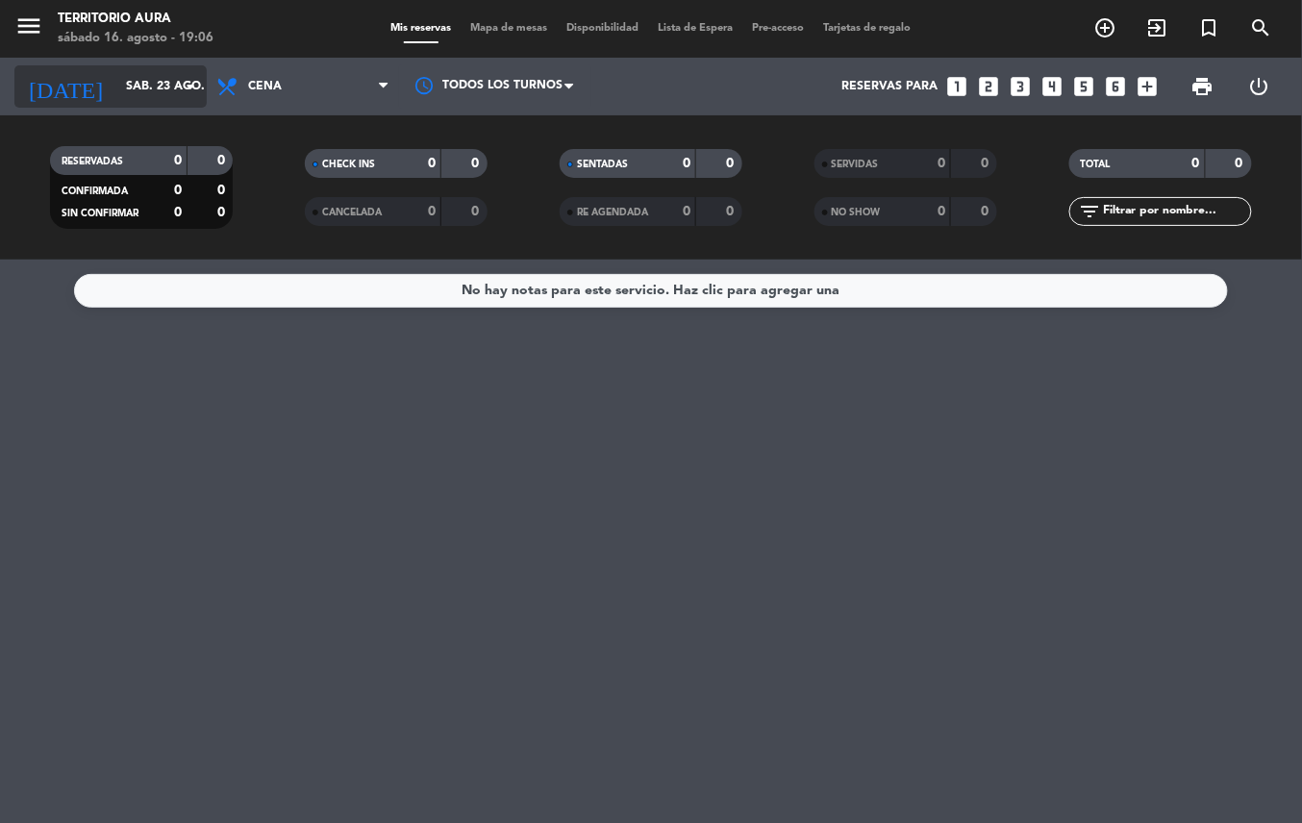
click at [186, 81] on icon "arrow_drop_down" at bounding box center [190, 86] width 23 height 23
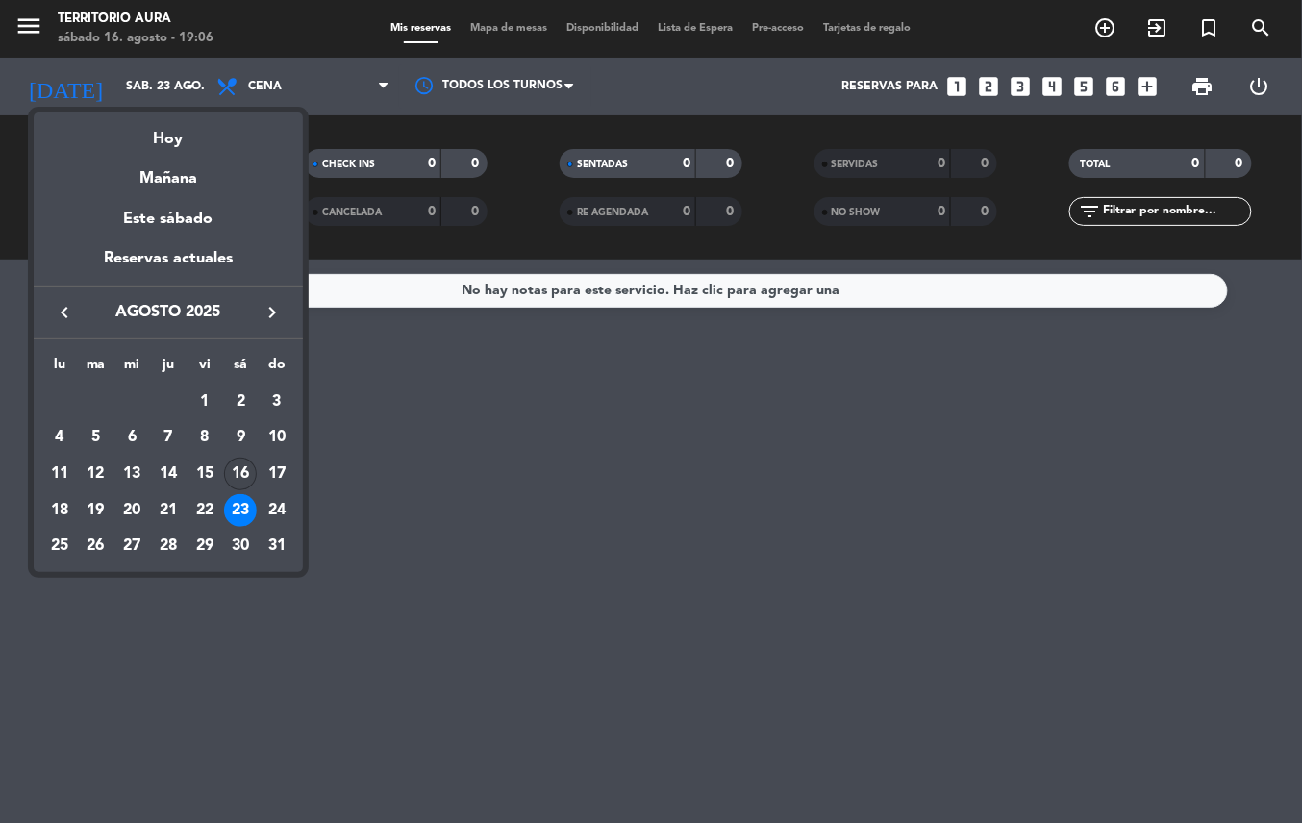
click at [233, 473] on div "16" at bounding box center [240, 474] width 33 height 33
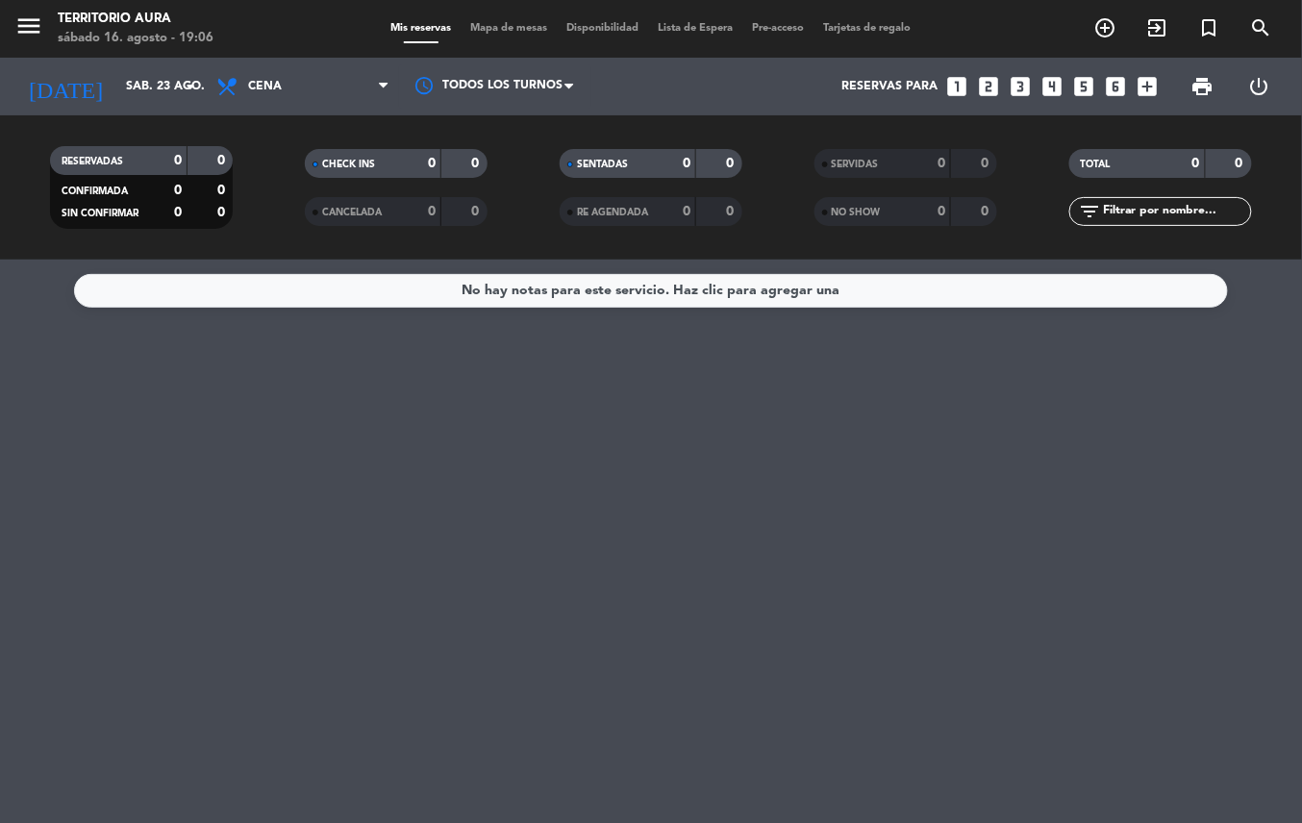
type input "sáb. 16 ago."
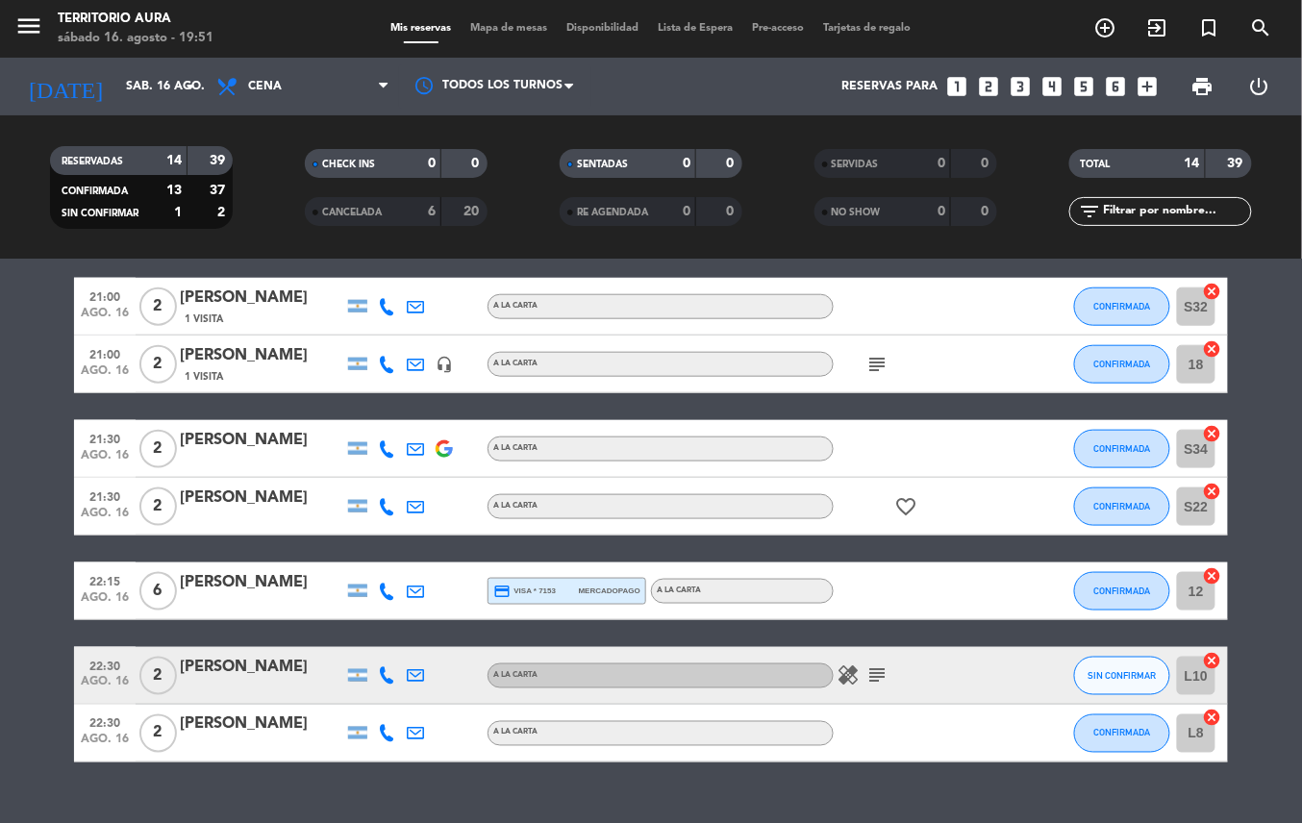
scroll to position [590, 0]
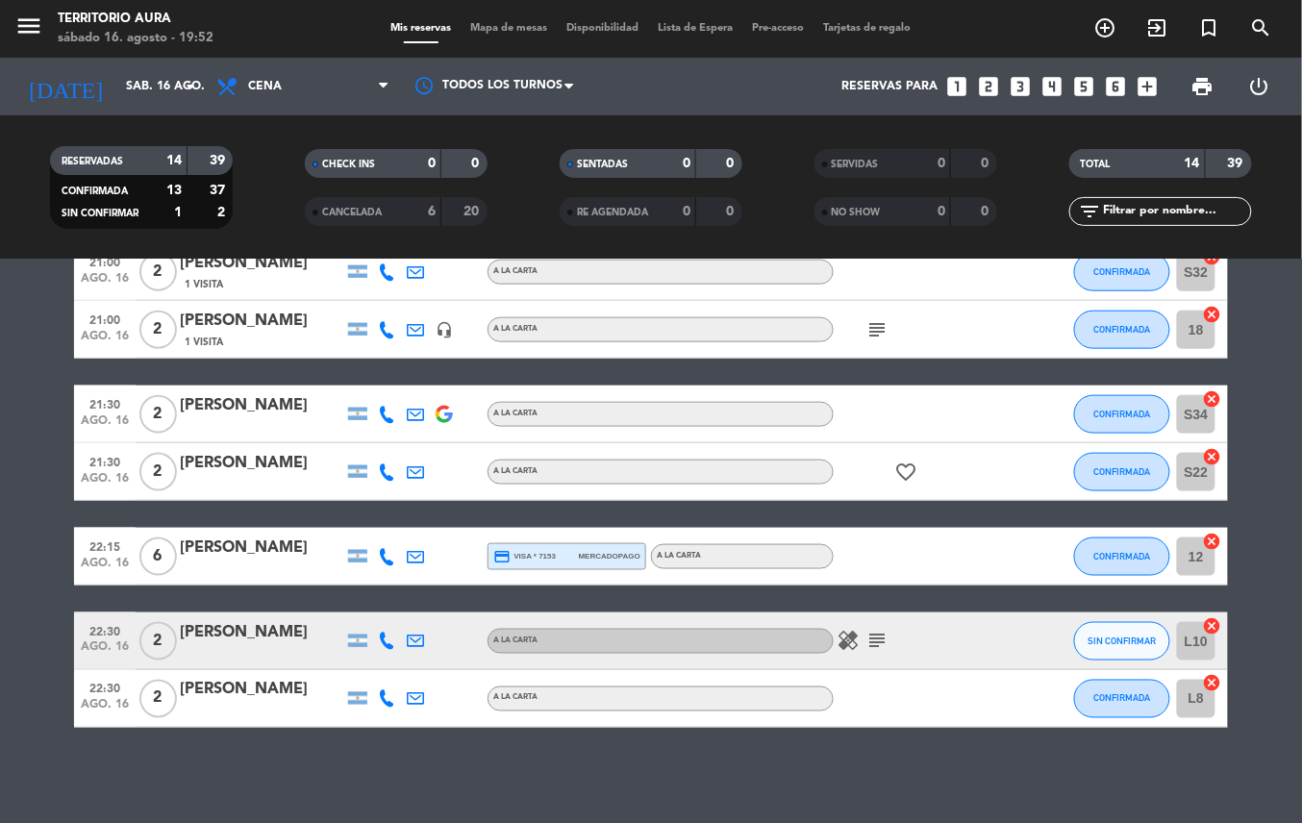
click at [1220, 683] on icon "cancel" at bounding box center [1212, 683] width 19 height 19
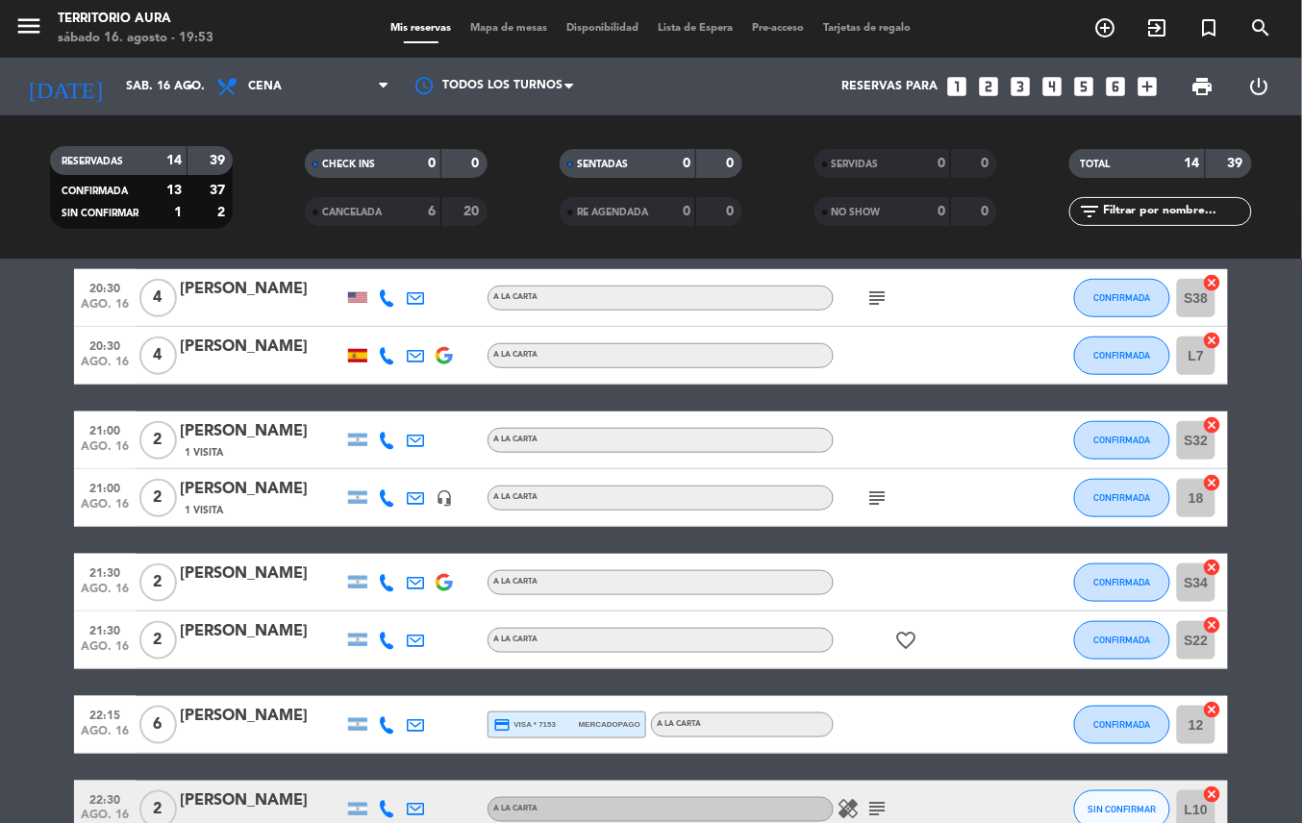
scroll to position [590, 0]
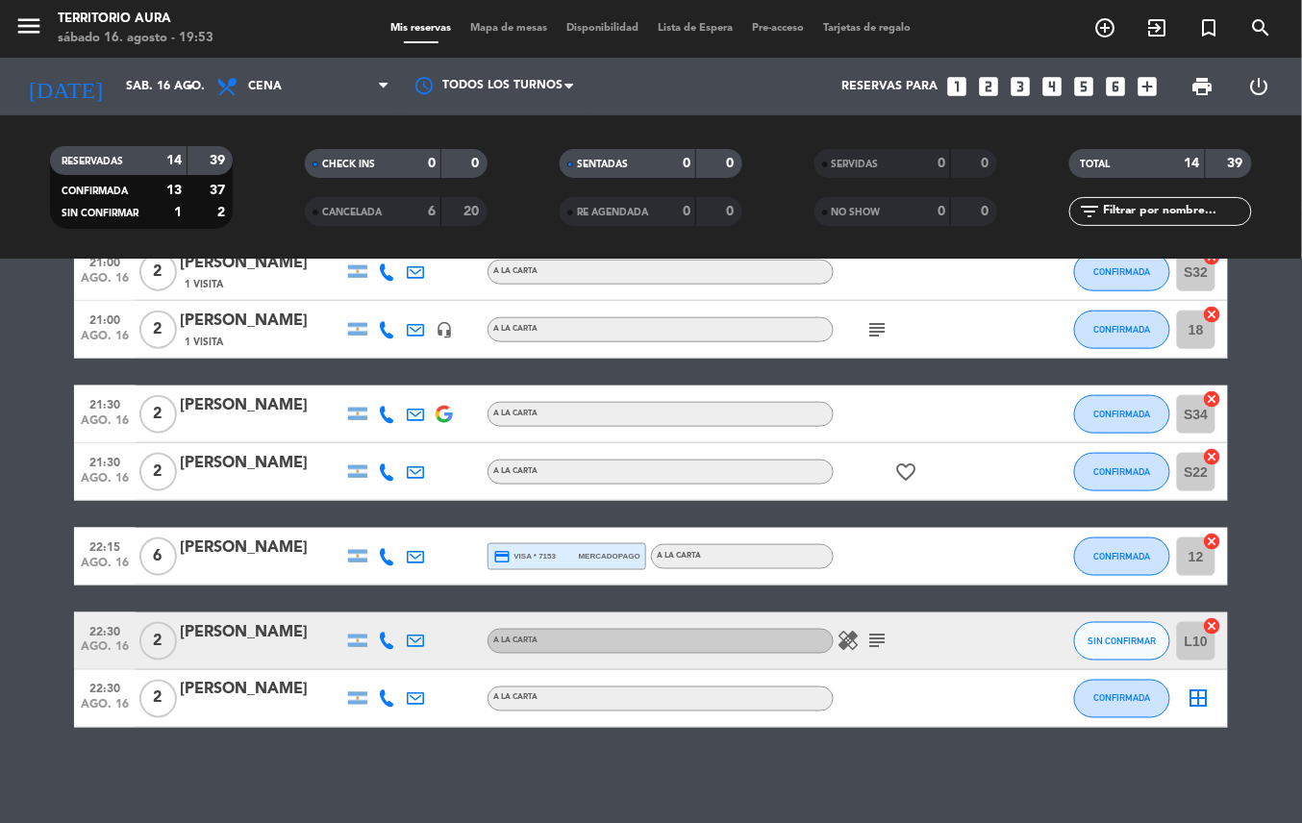
click at [1201, 696] on icon "border_all" at bounding box center [1199, 699] width 23 height 23
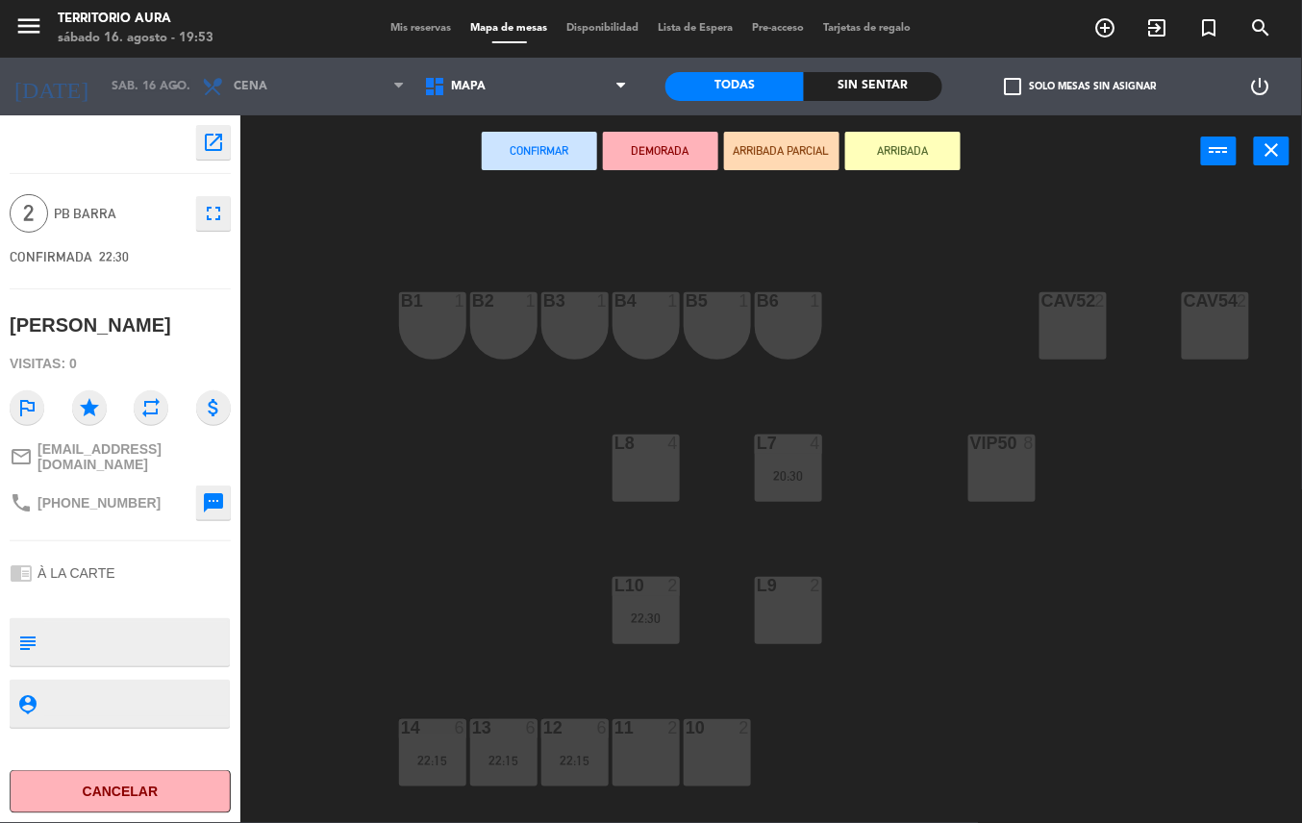
click at [644, 478] on div "L8 4" at bounding box center [646, 468] width 67 height 67
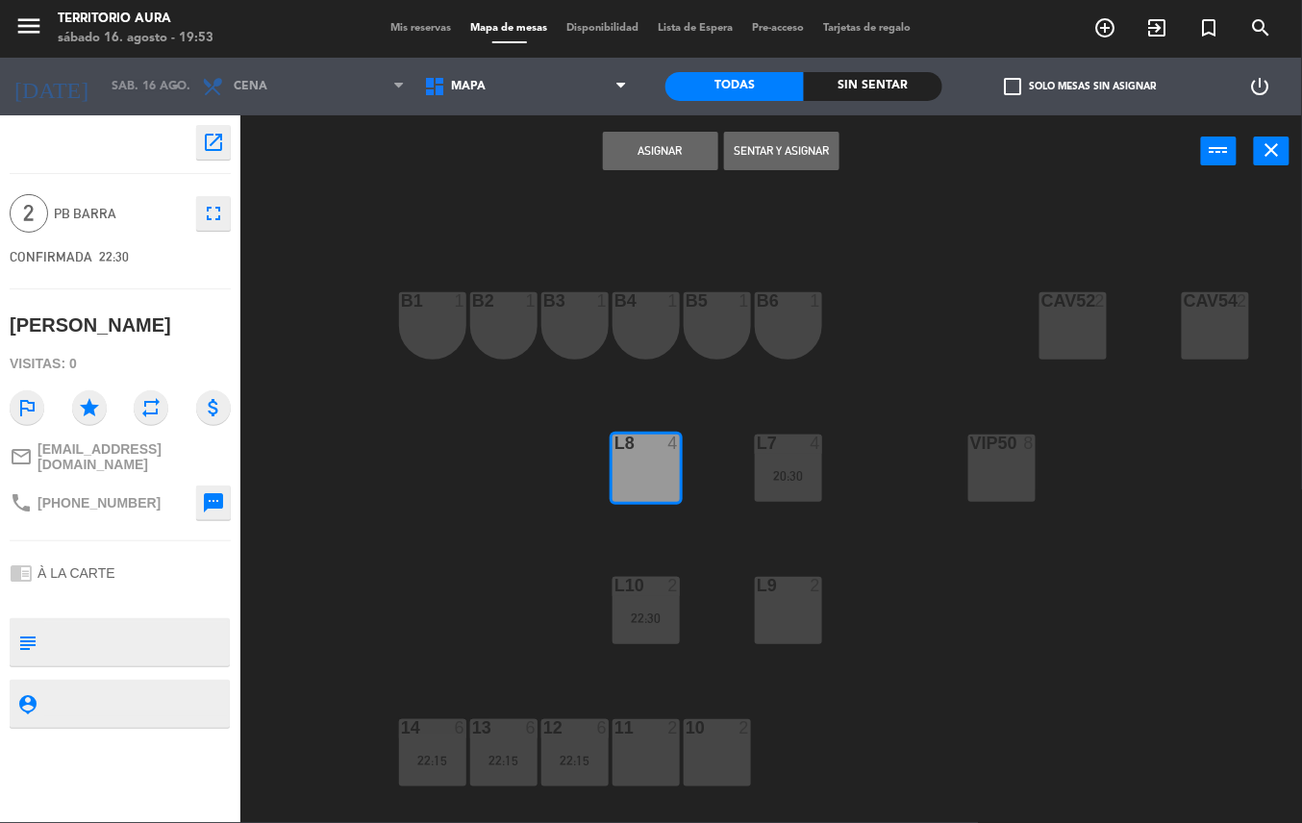
click at [647, 164] on button "Asignar" at bounding box center [660, 151] width 115 height 38
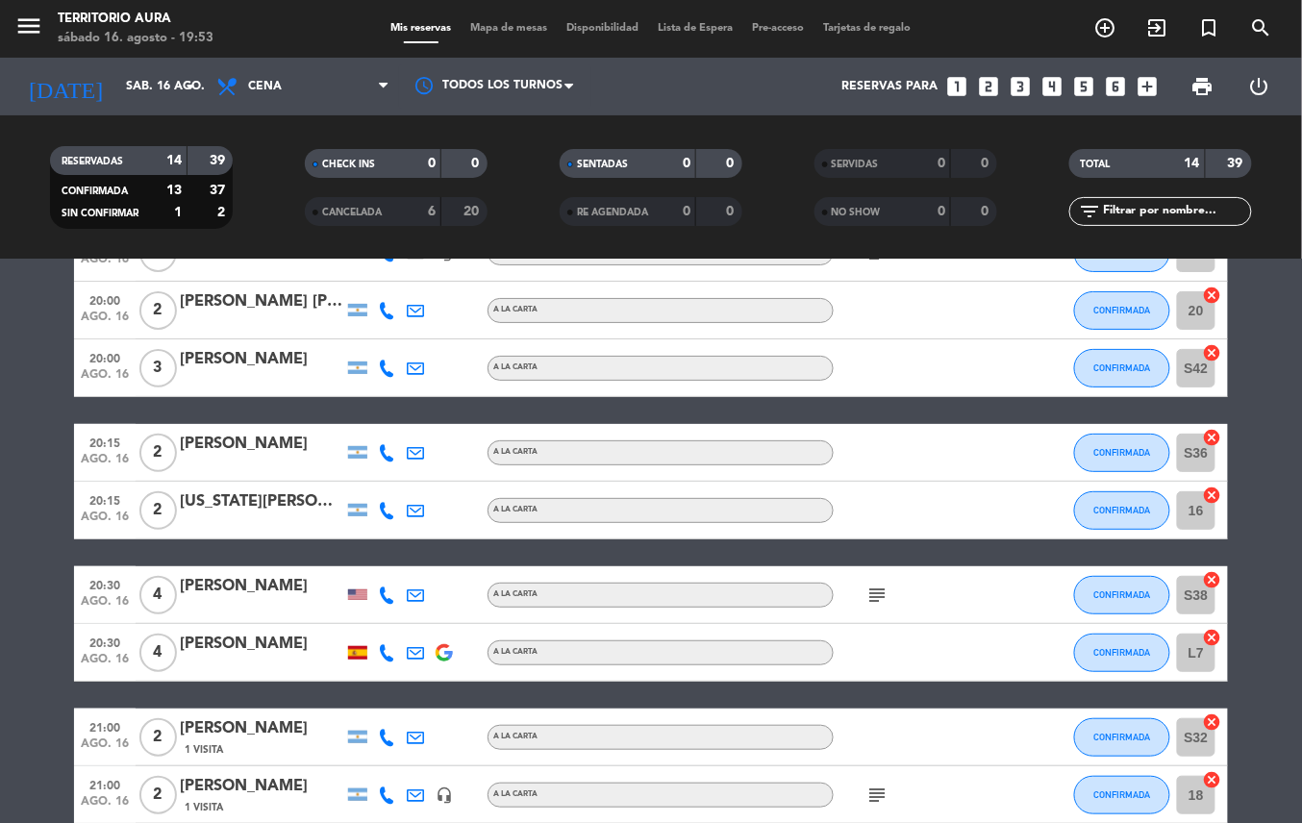
scroll to position [123, 0]
